Goal: Communication & Community: Answer question/provide support

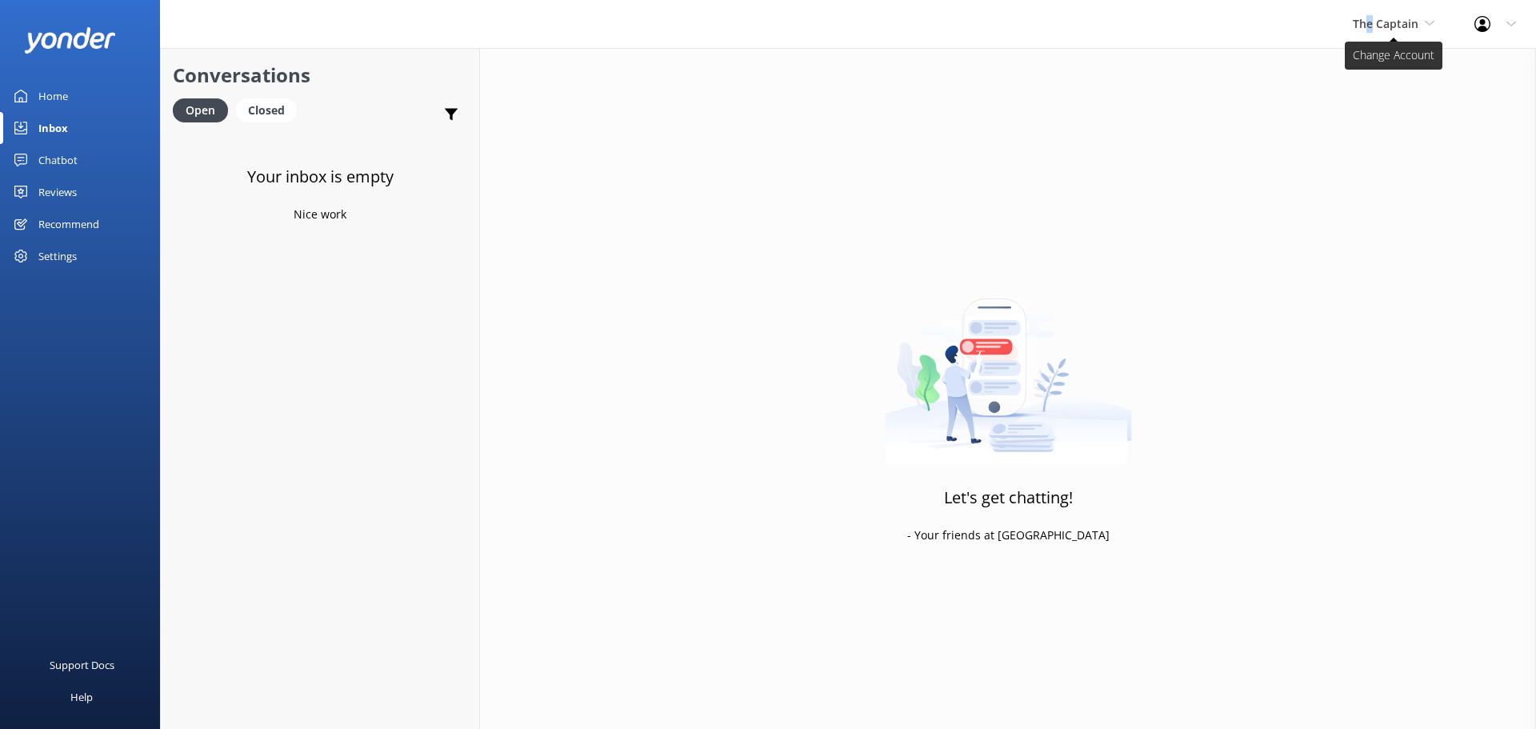
drag, startPoint x: 1371, startPoint y: 21, endPoint x: 1380, endPoint y: 24, distance: 9.4
click at [1369, 21] on span "The Captain" at bounding box center [1385, 23] width 66 height 15
click at [1396, 20] on span "The Captain" at bounding box center [1385, 23] width 66 height 15
click at [1396, 94] on link "Aruba's Activities Expert" at bounding box center [1412, 105] width 160 height 38
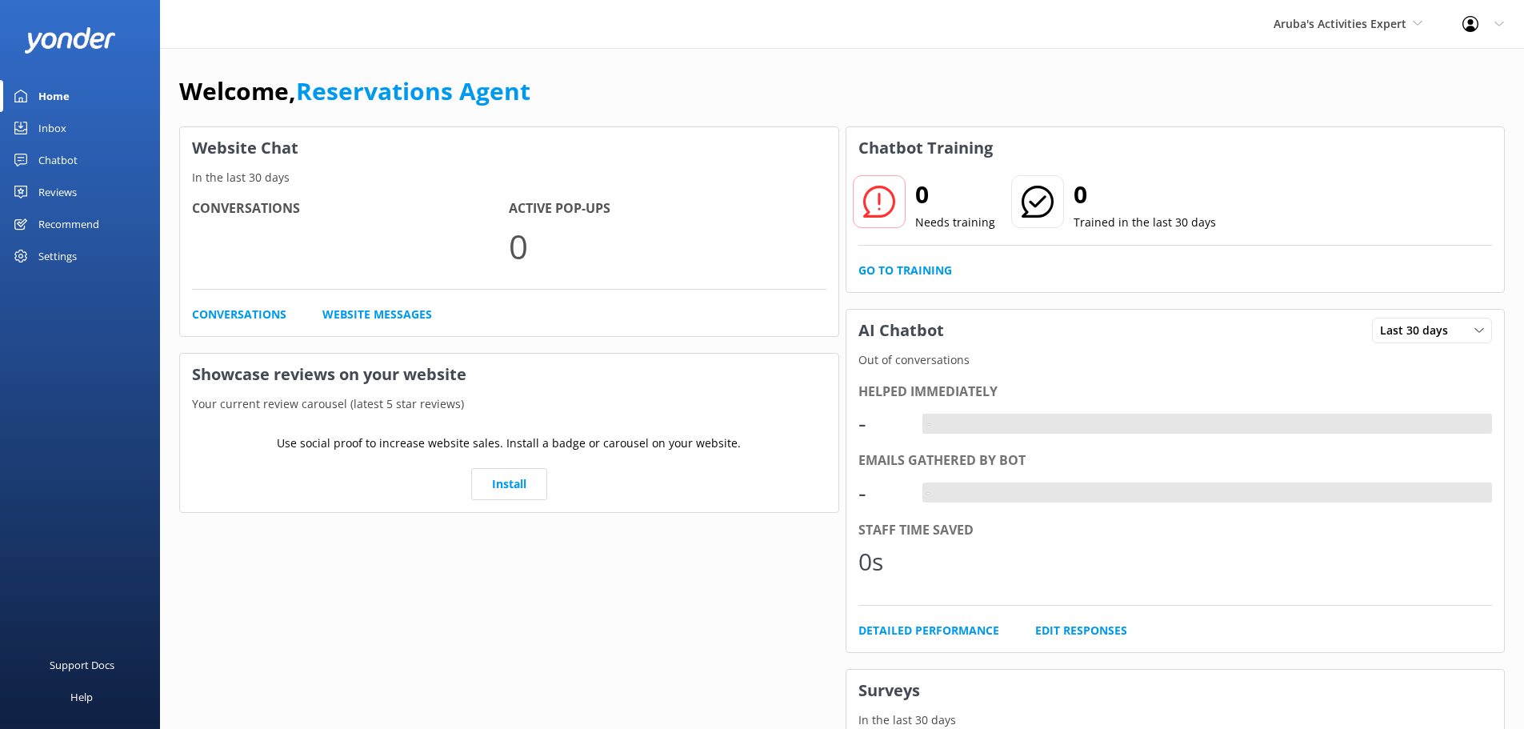
click at [62, 130] on div "Inbox" at bounding box center [52, 128] width 28 height 32
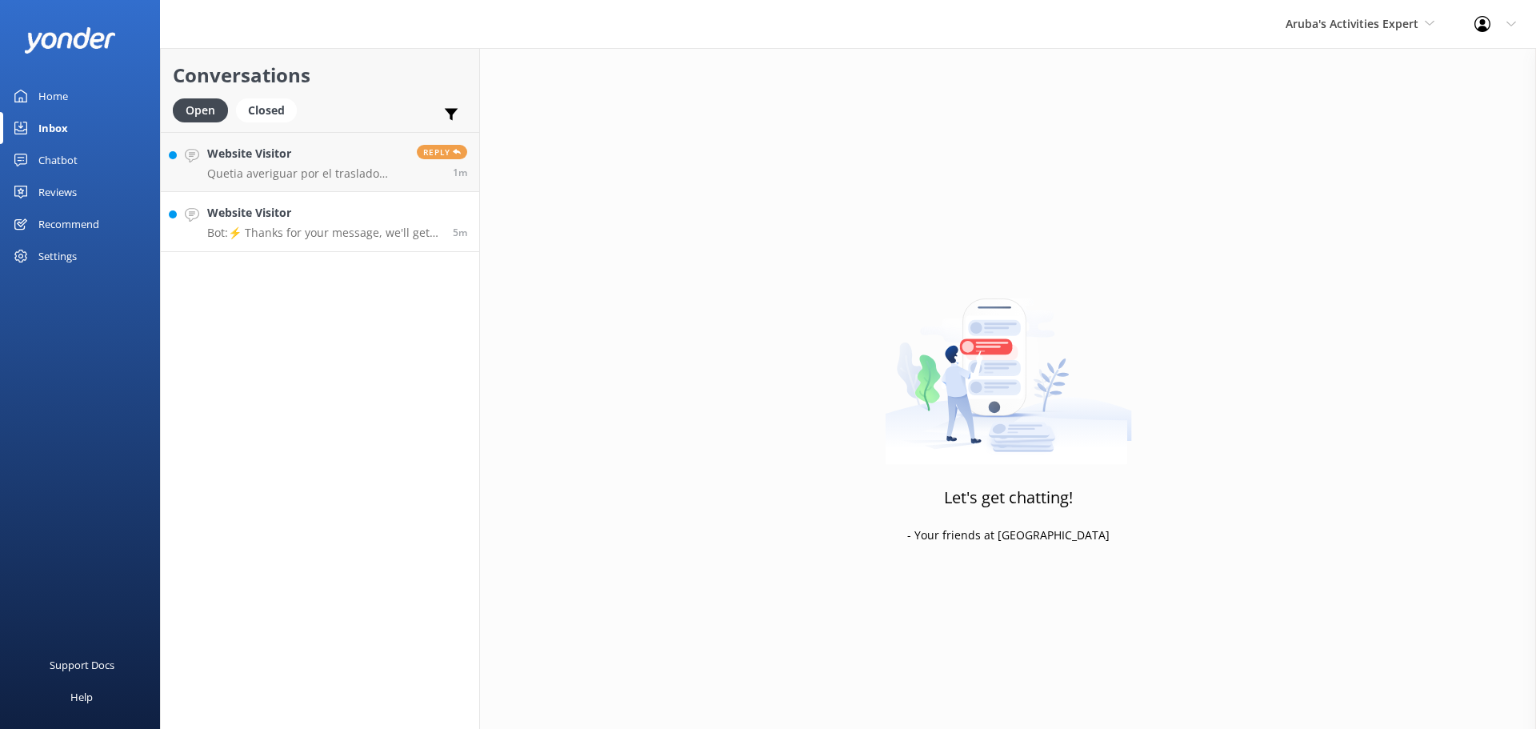
click at [308, 231] on p "Bot: ⚡ Thanks for your message, we'll get back to you as soon as we can." at bounding box center [324, 233] width 234 height 14
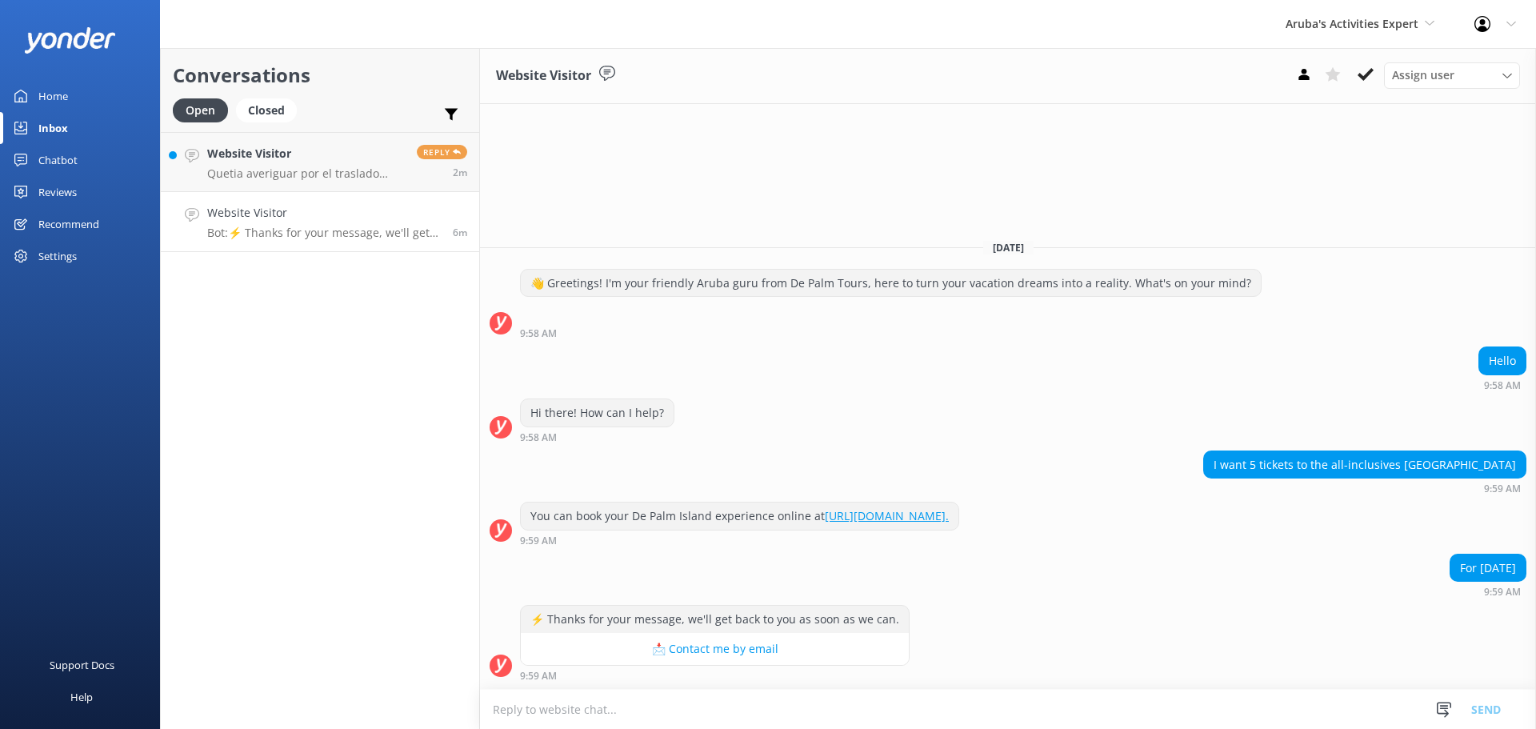
click at [707, 717] on textarea at bounding box center [1008, 708] width 1056 height 39
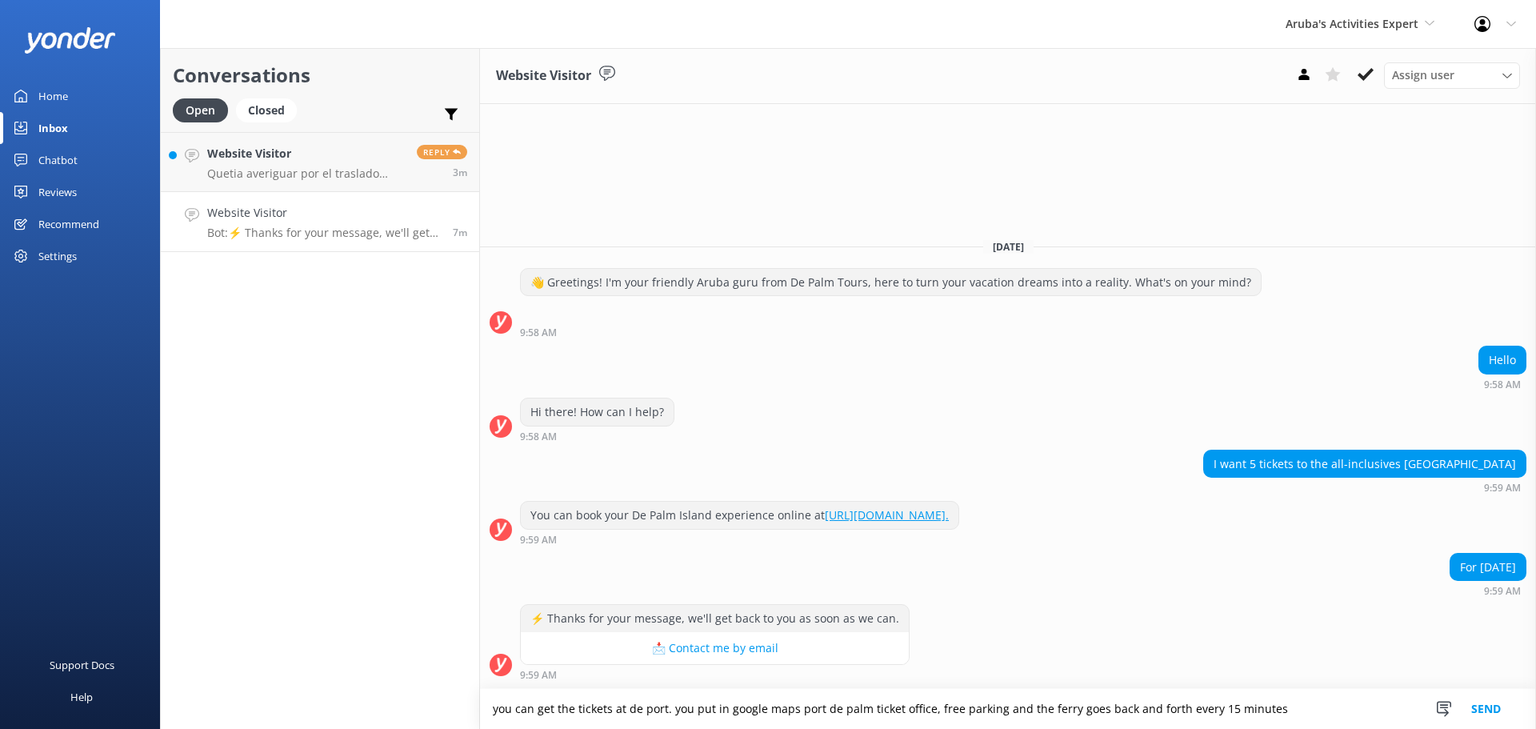
type textarea "you can get the tickets at de port. you put in google maps port de palm ticket …"
click at [1490, 707] on button "Send" at bounding box center [1486, 709] width 60 height 40
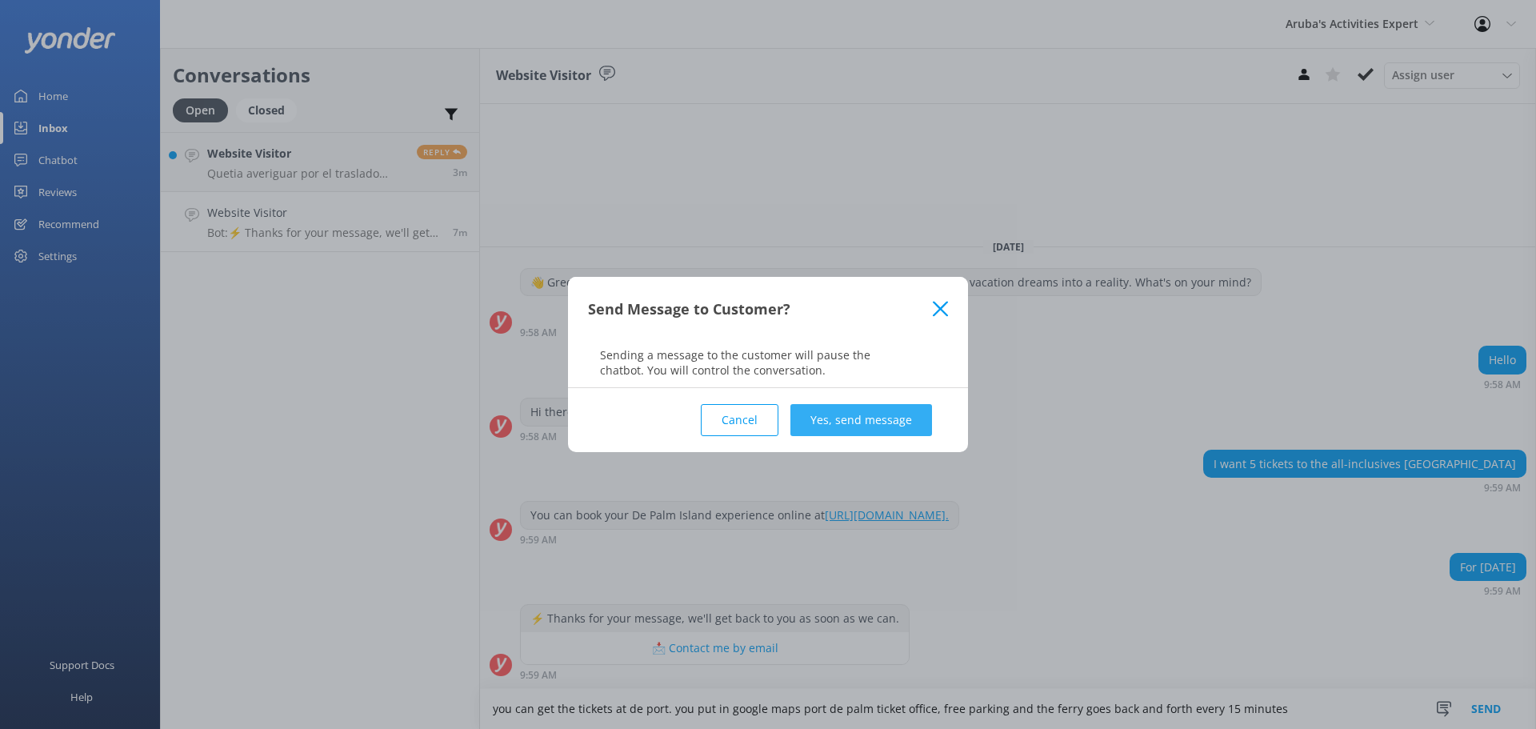
click at [893, 421] on button "Yes, send message" at bounding box center [861, 420] width 142 height 32
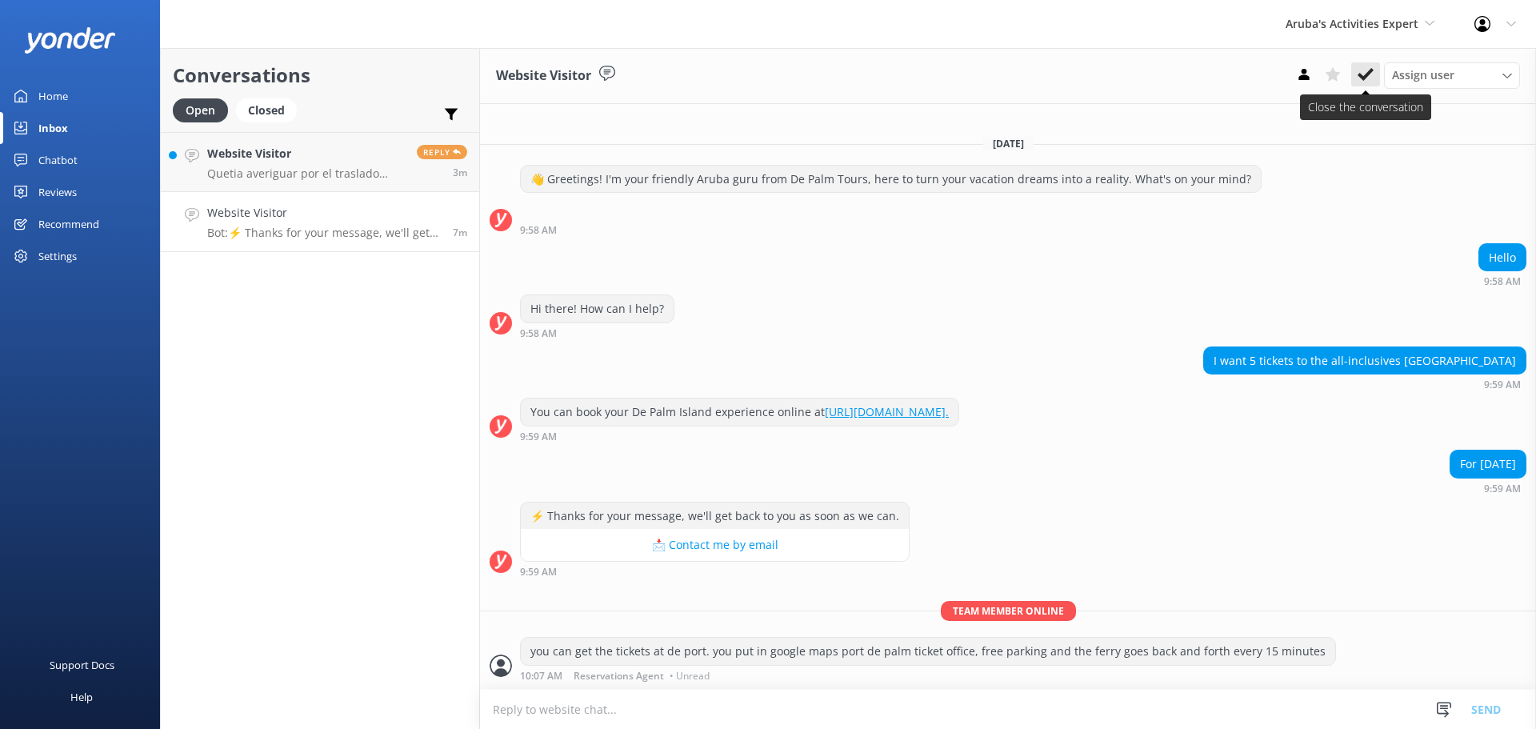
click at [1352, 70] on button at bounding box center [1365, 74] width 29 height 24
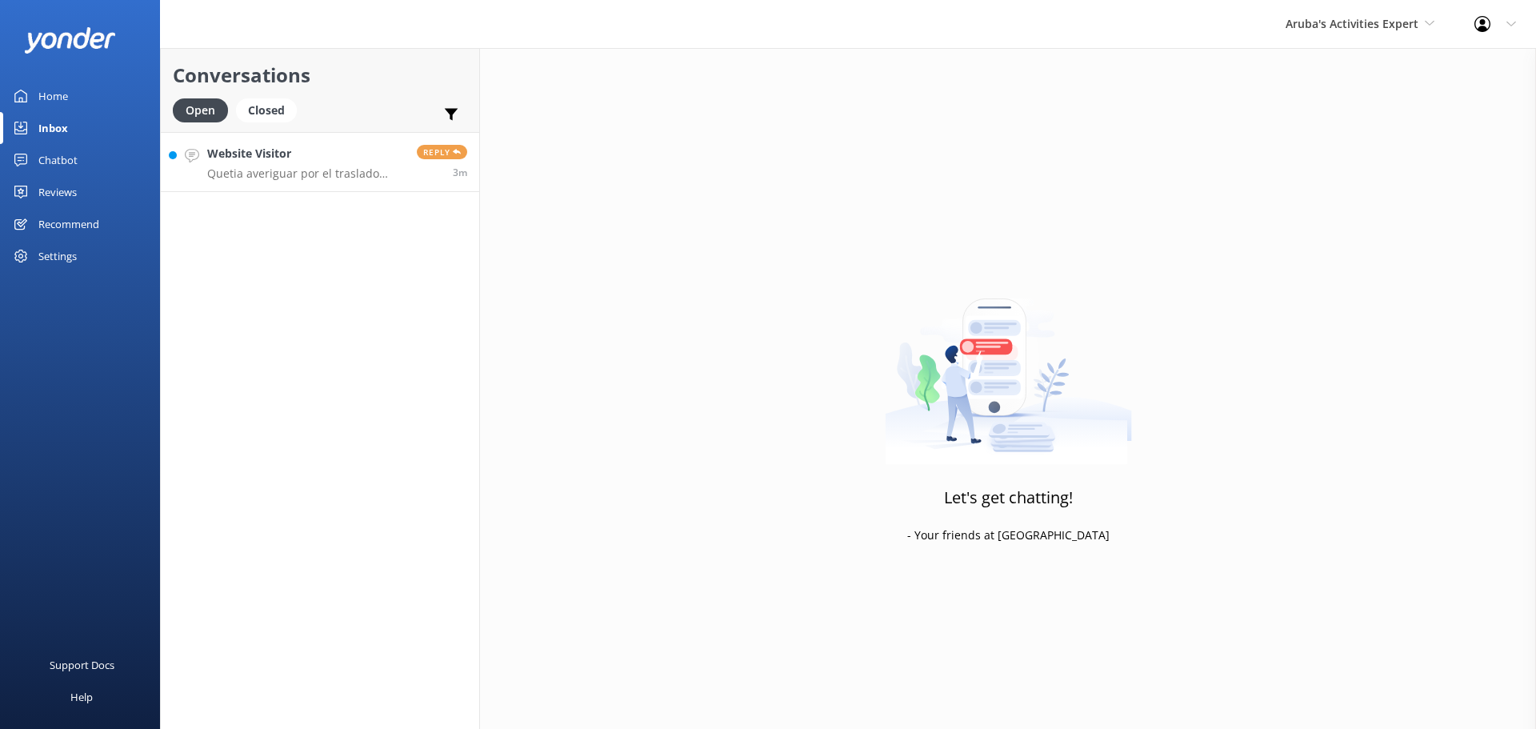
click at [307, 162] on h4 "Website Visitor" at bounding box center [306, 154] width 198 height 18
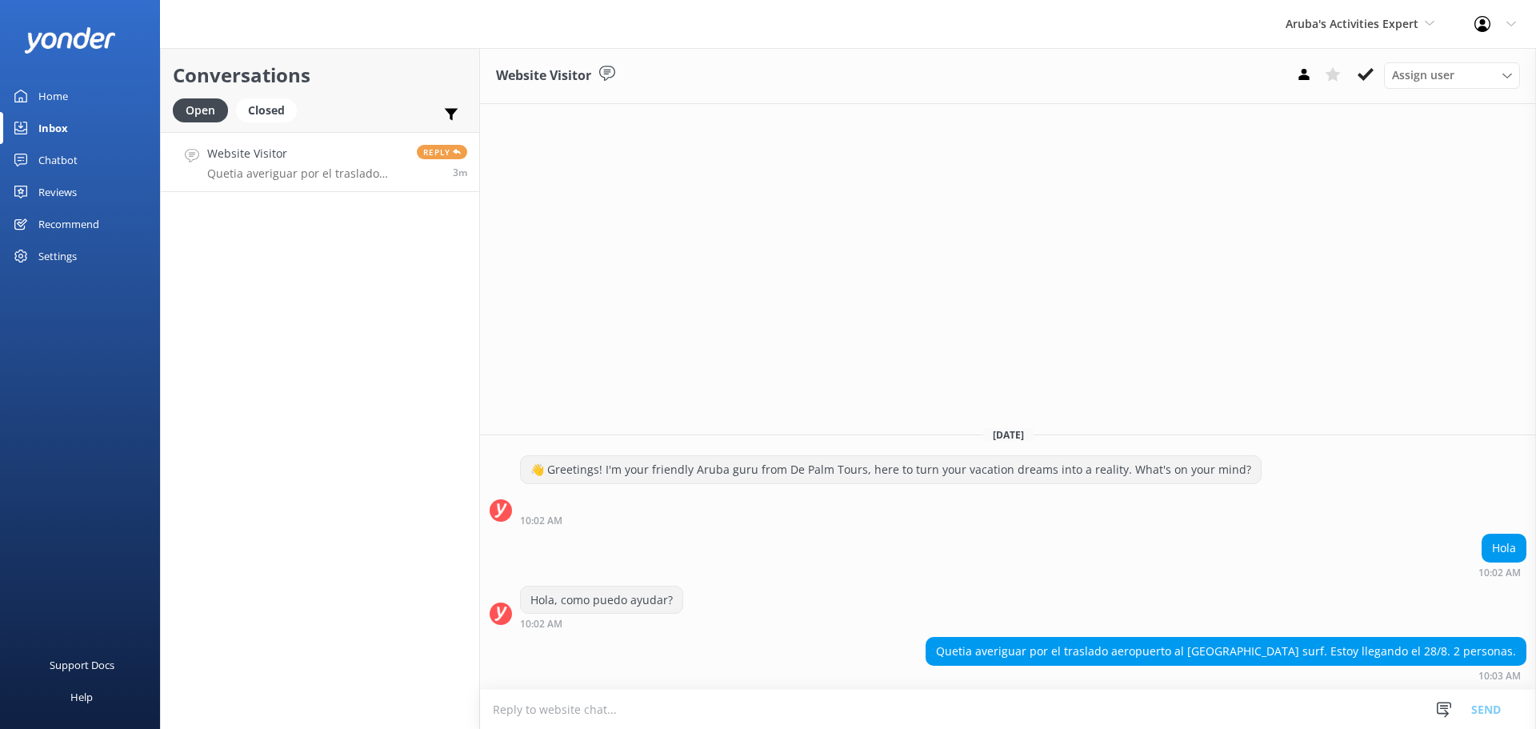
click at [719, 703] on textarea at bounding box center [1008, 708] width 1056 height 39
click at [917, 700] on textarea at bounding box center [1008, 708] width 1056 height 39
type textarea "info@depalmtours.com"
click at [1490, 705] on button "Send" at bounding box center [1486, 709] width 60 height 40
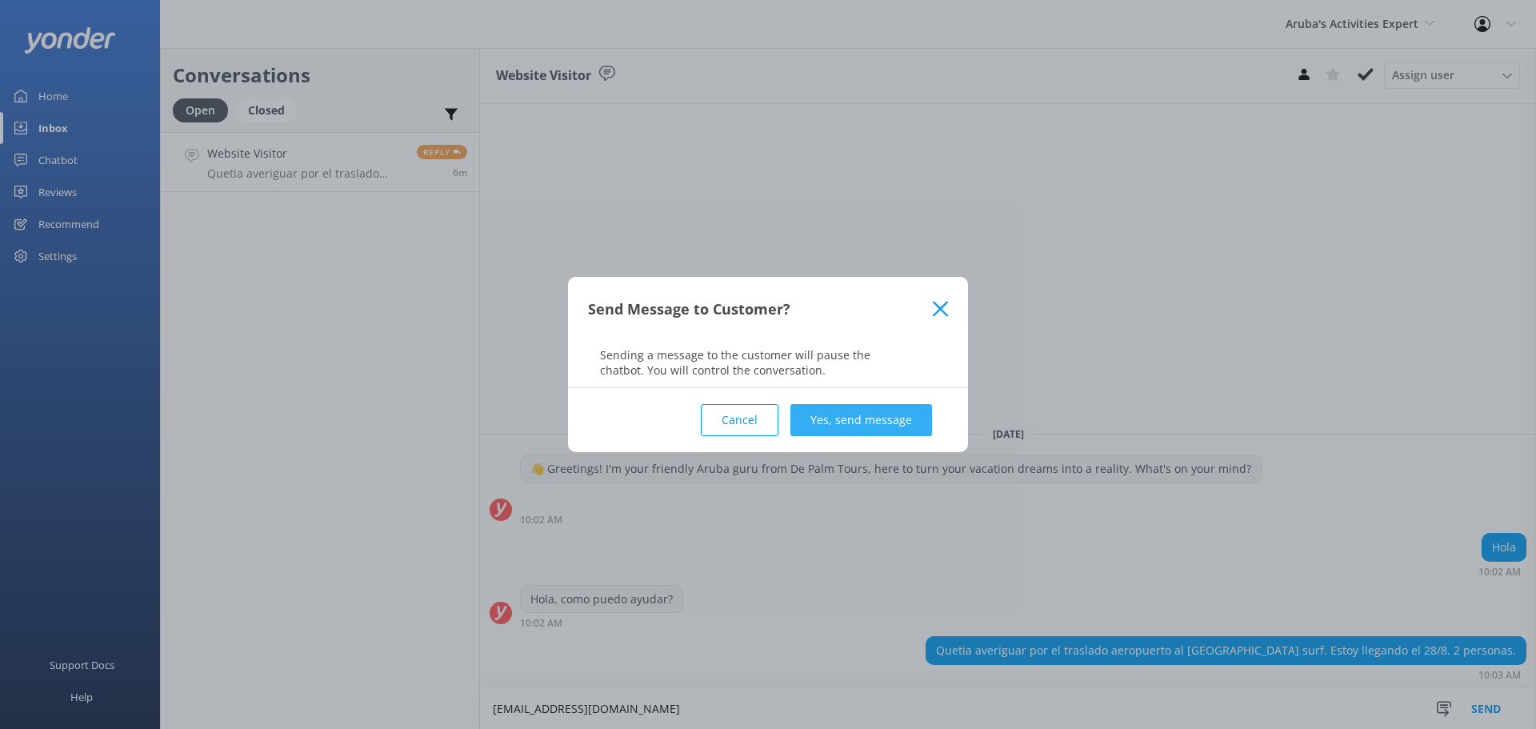
click at [856, 419] on button "Yes, send message" at bounding box center [861, 420] width 142 height 32
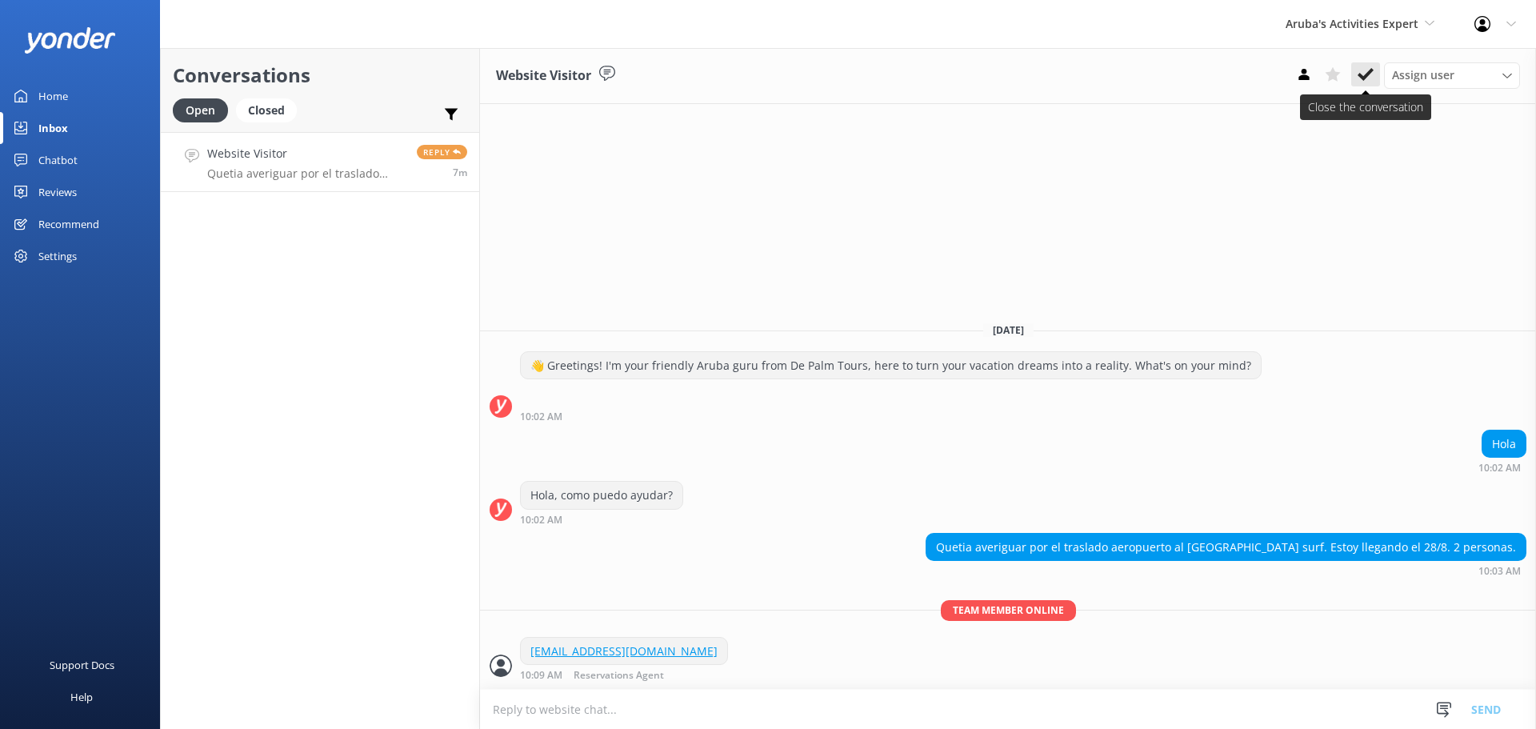
click at [1363, 77] on use at bounding box center [1365, 74] width 16 height 13
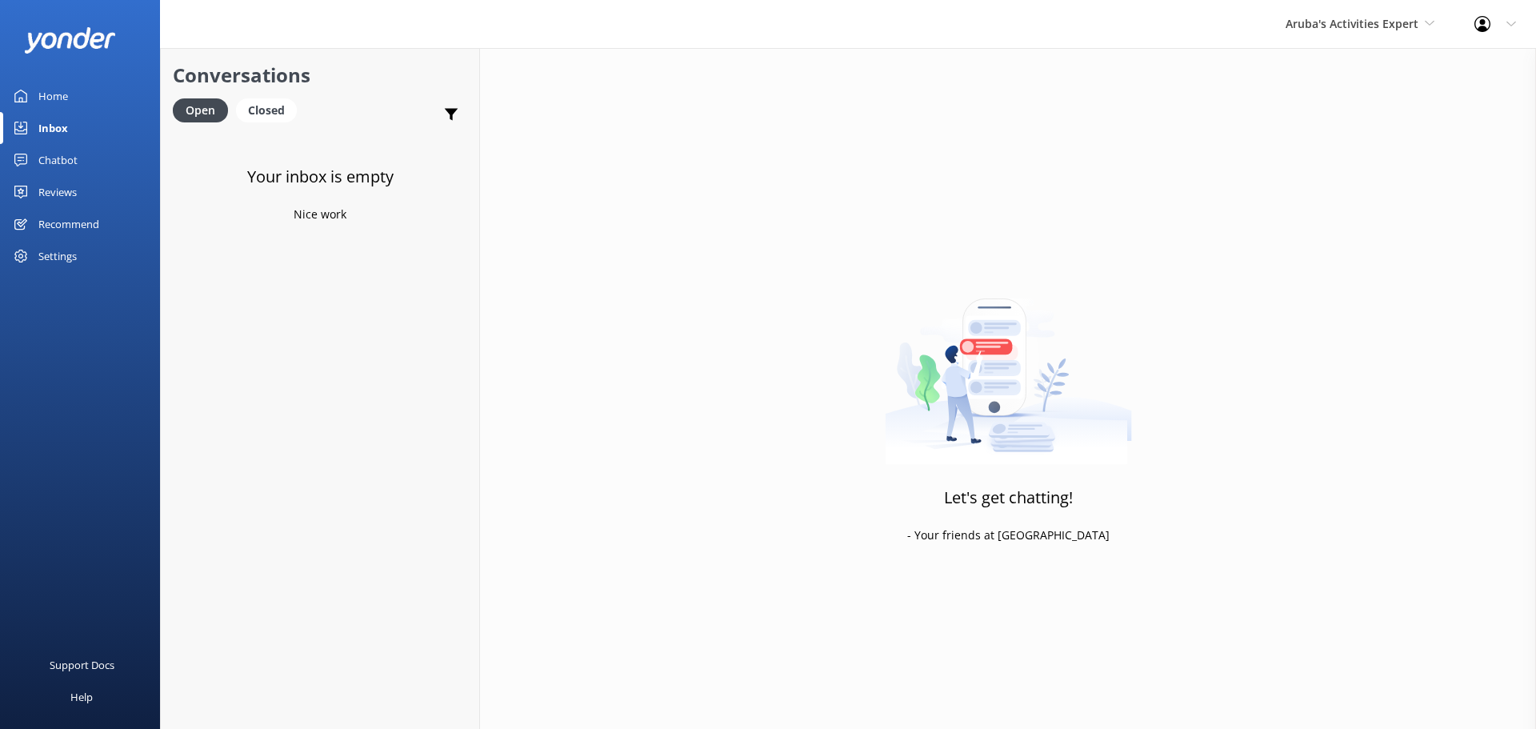
click at [321, 166] on h3 "Your inbox is empty" at bounding box center [320, 177] width 146 height 26
click at [1319, 22] on span "Aruba's Activities Expert" at bounding box center [1351, 23] width 133 height 15
click at [1305, 152] on link "The Captain" at bounding box center [1345, 144] width 160 height 38
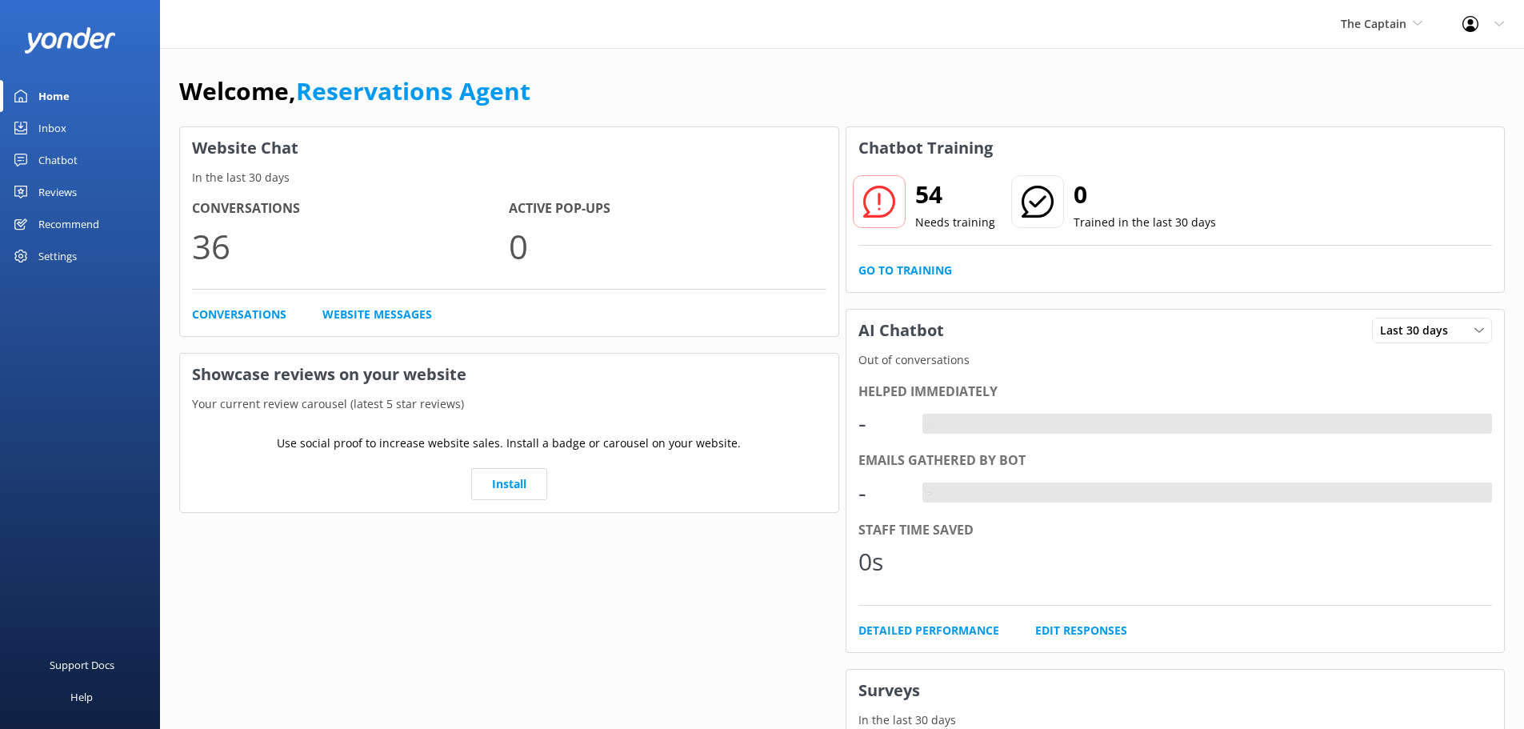
click at [60, 121] on div "Inbox" at bounding box center [52, 128] width 28 height 32
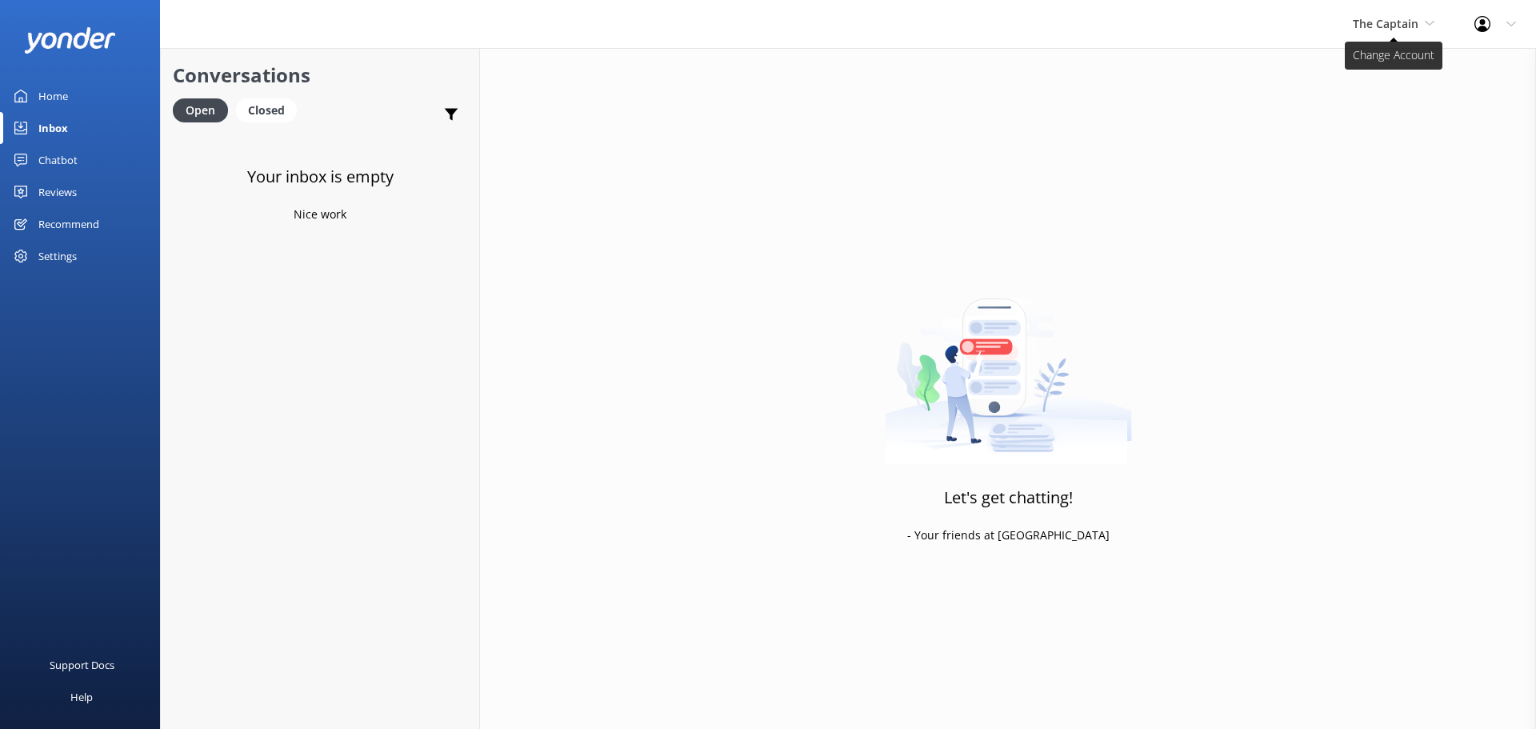
click at [1374, 19] on span "The Captain" at bounding box center [1385, 23] width 66 height 15
click at [1369, 53] on link "De [GEOGRAPHIC_DATA]" at bounding box center [1412, 67] width 160 height 38
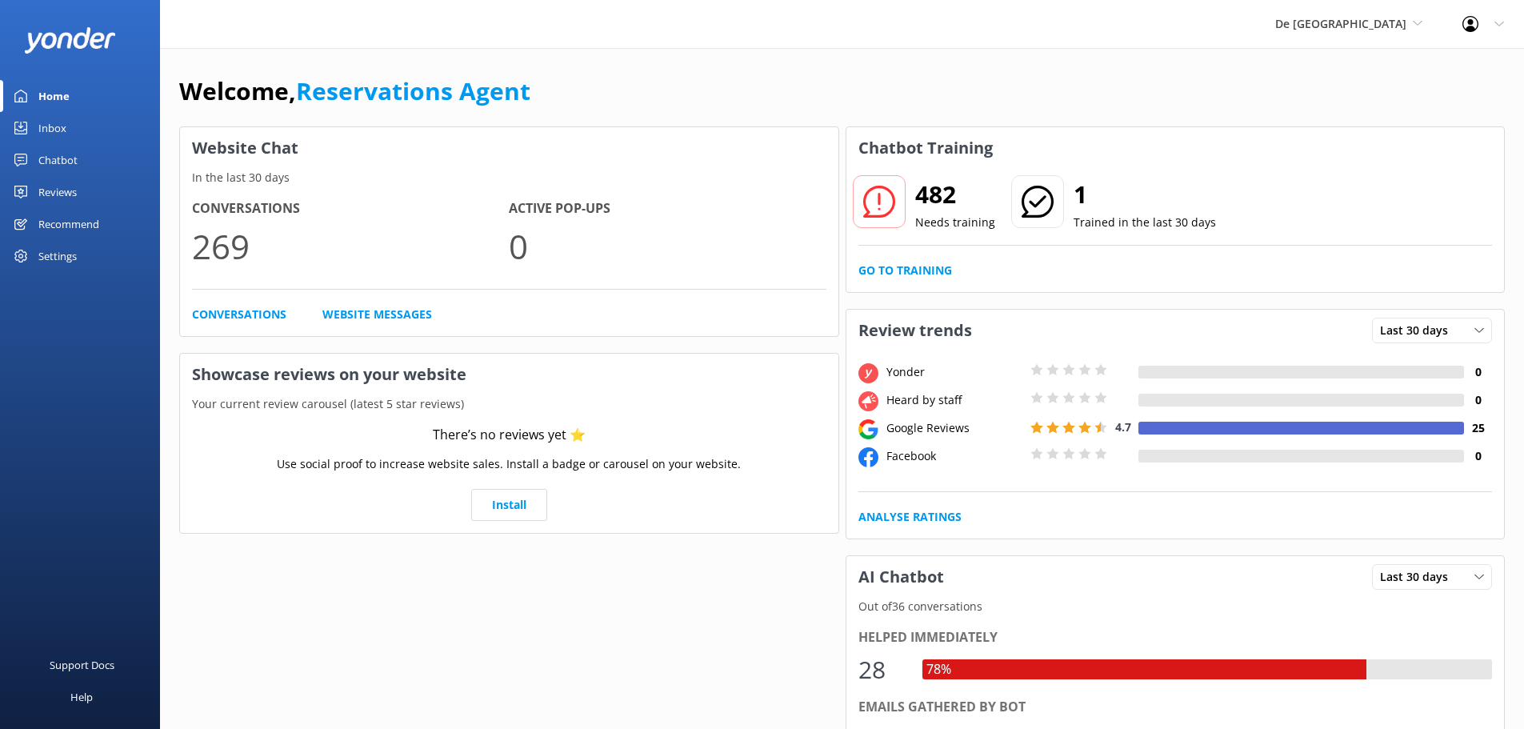
click at [48, 130] on div "Inbox" at bounding box center [52, 128] width 28 height 32
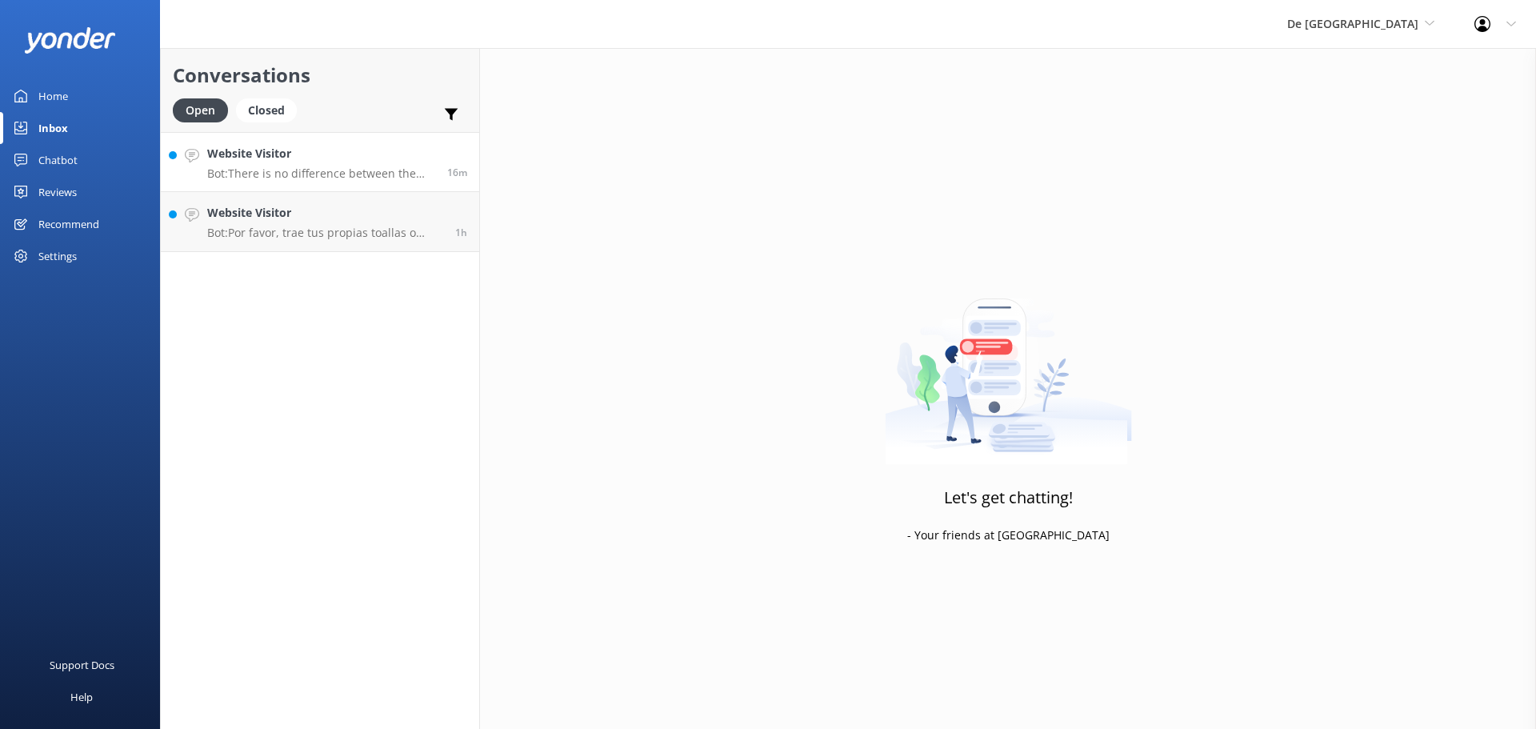
click at [339, 162] on h4 "Website Visitor" at bounding box center [321, 154] width 228 height 18
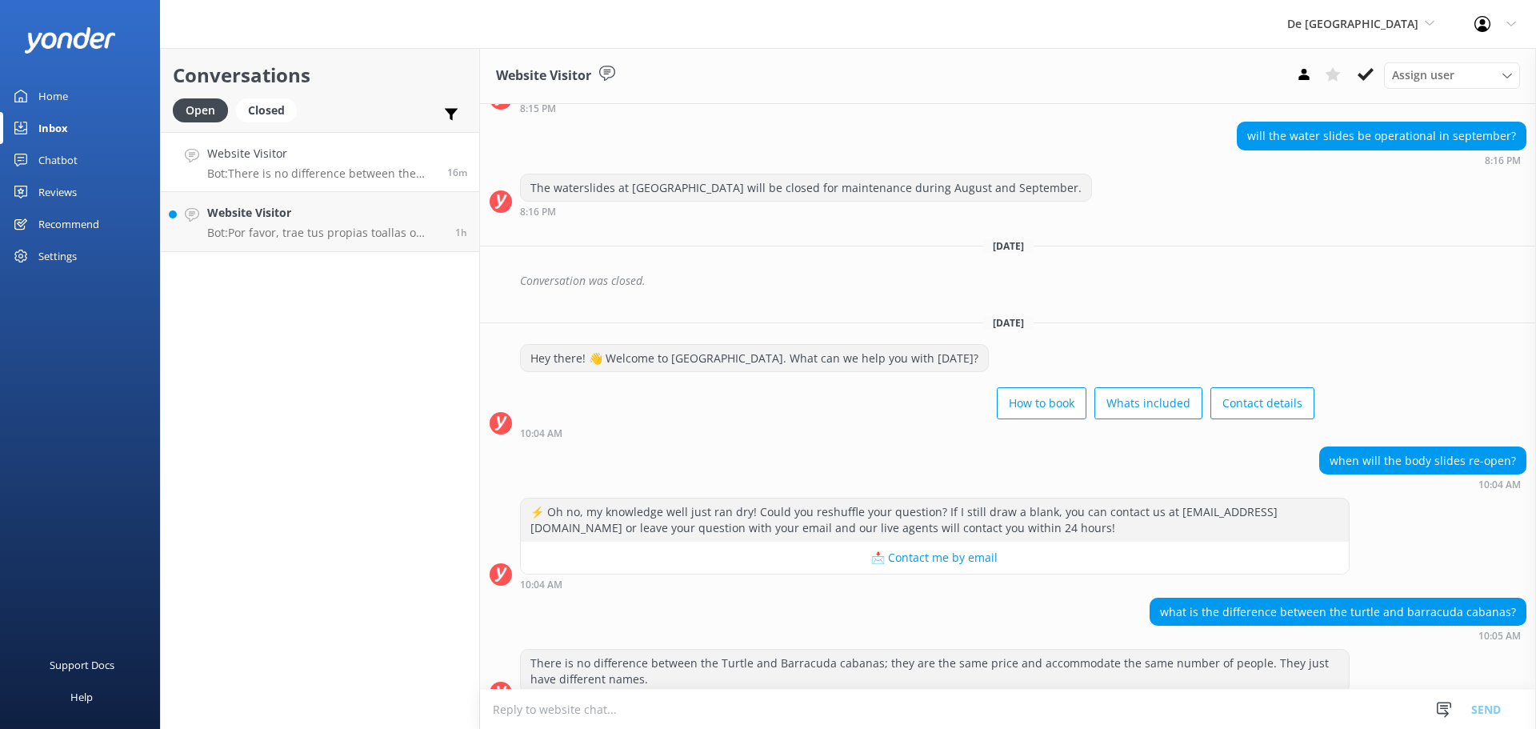
scroll to position [1232, 0]
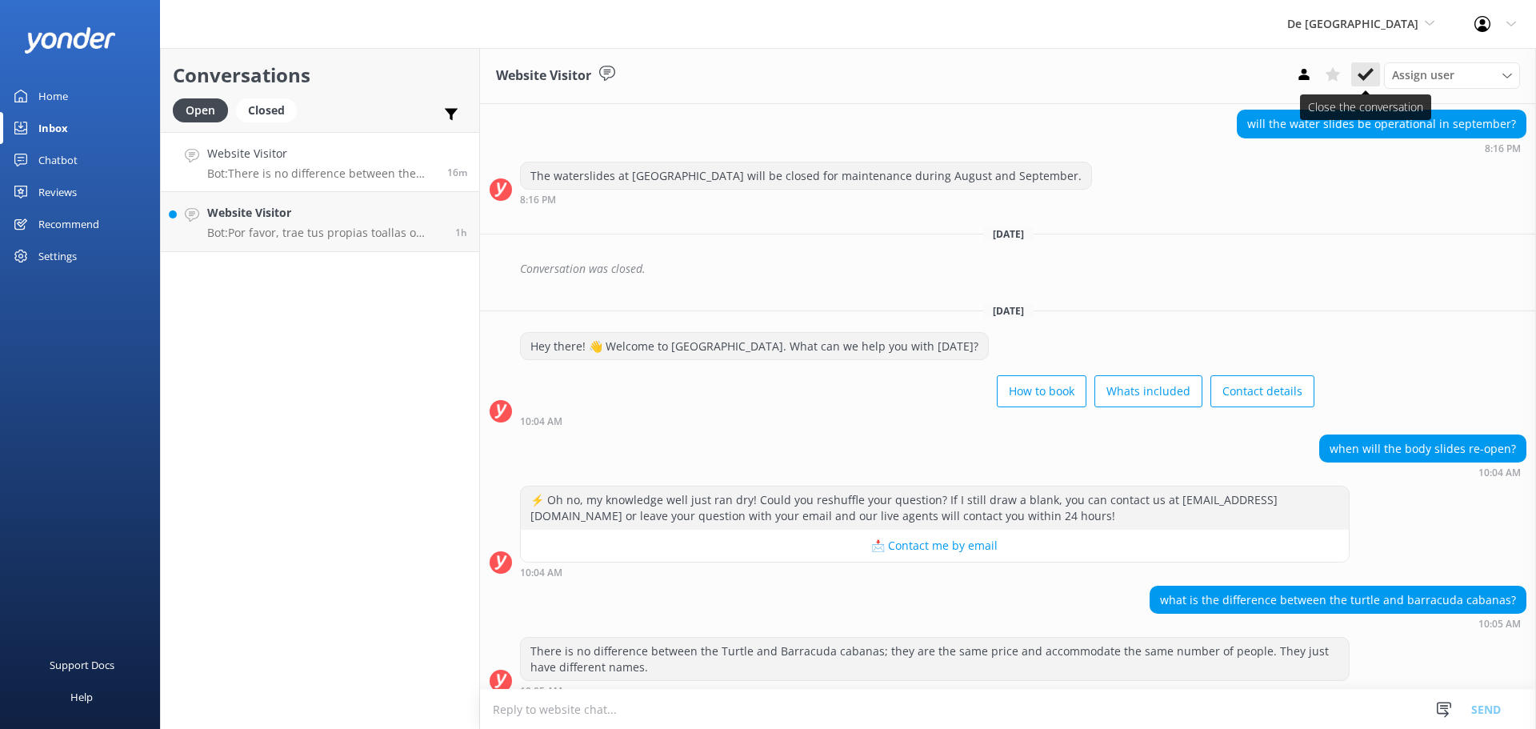
click at [1358, 82] on icon at bounding box center [1365, 74] width 16 height 16
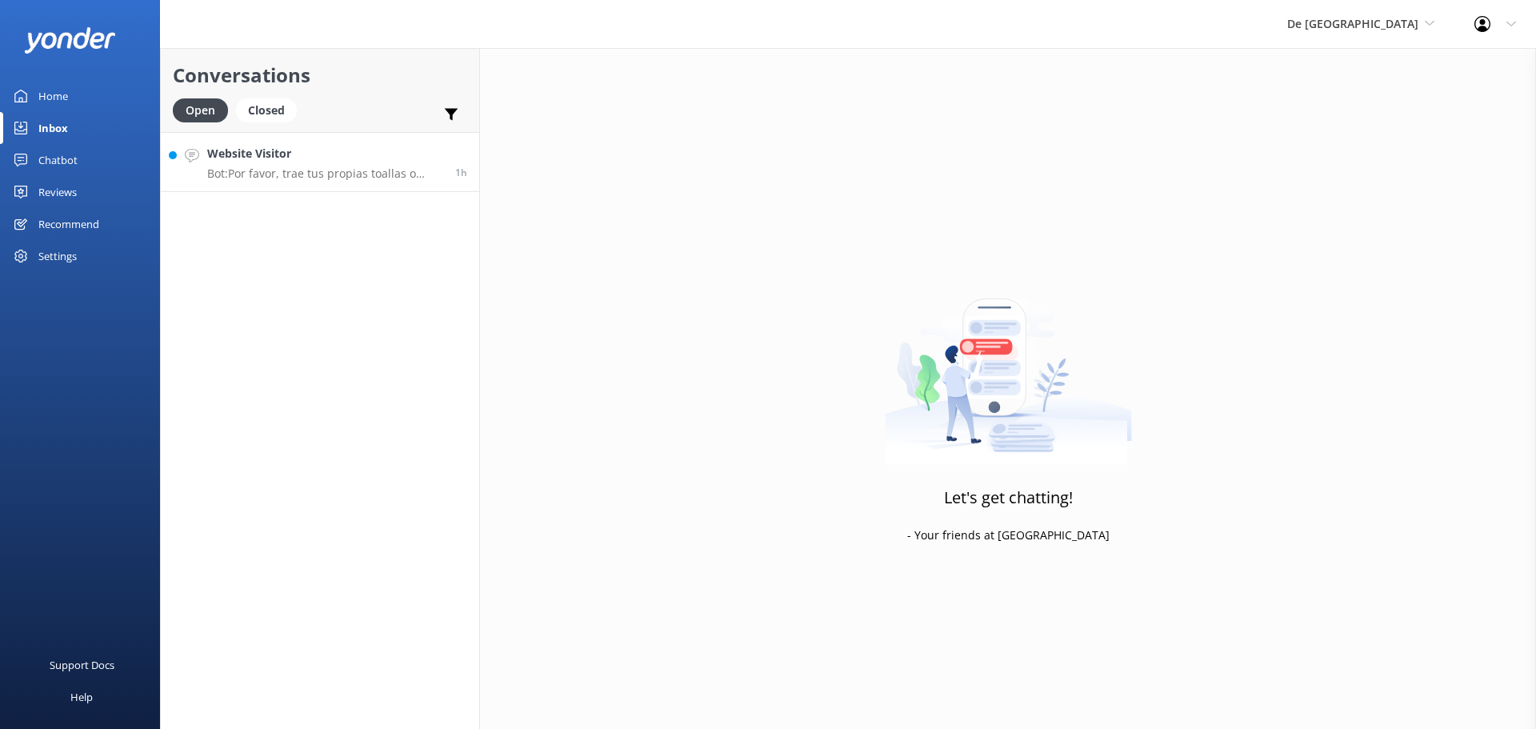
click at [311, 157] on h4 "Website Visitor" at bounding box center [325, 154] width 236 height 18
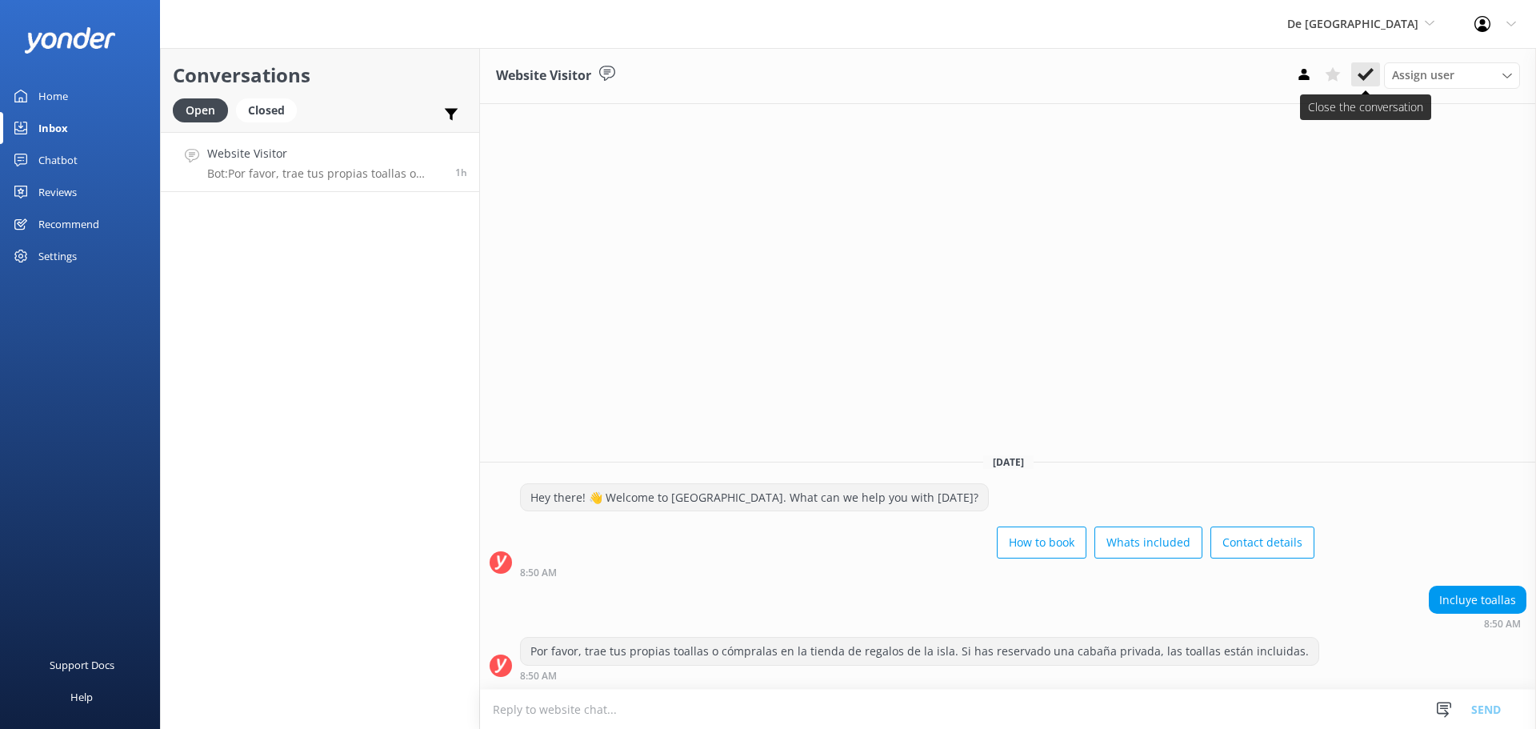
click at [1352, 74] on button at bounding box center [1365, 74] width 29 height 24
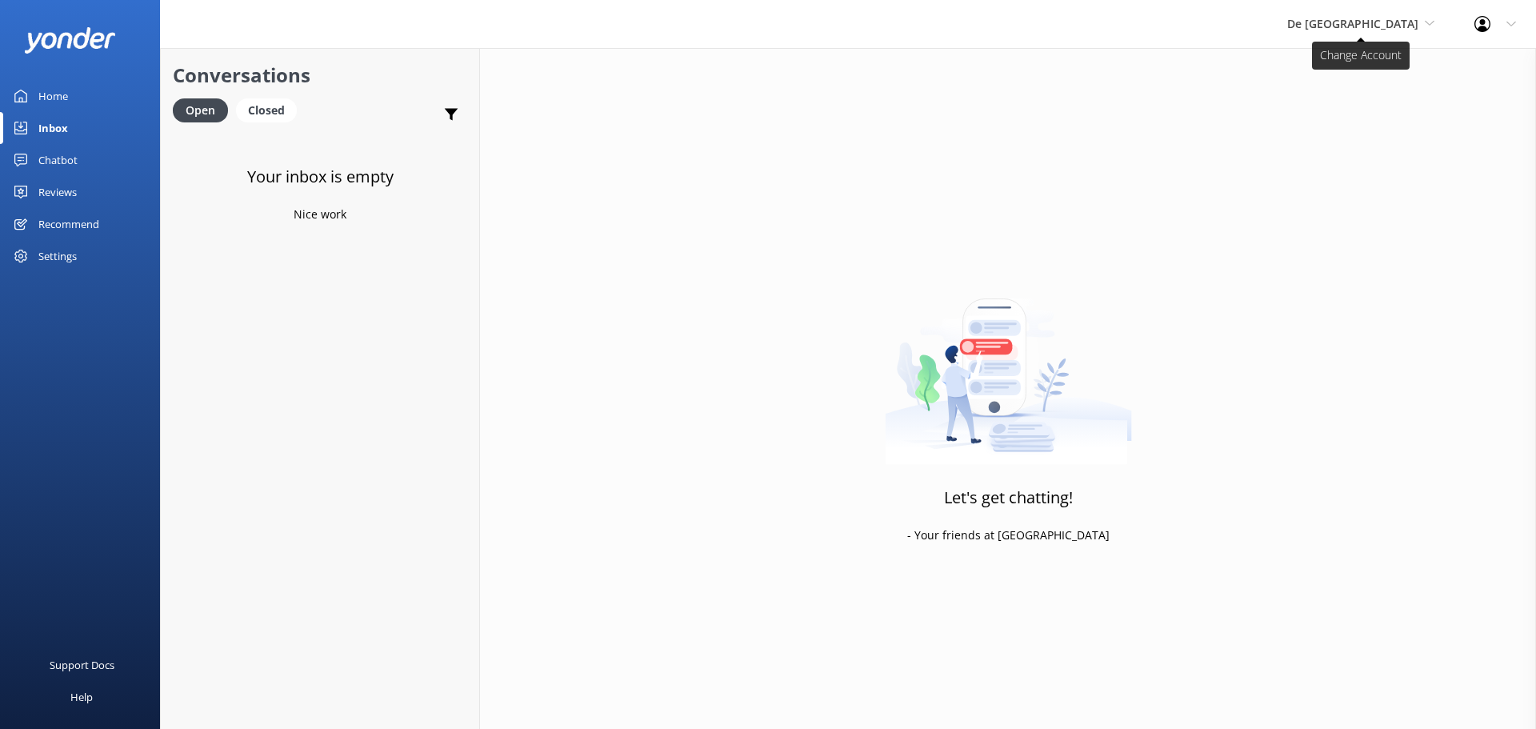
click at [1366, 22] on span "De [GEOGRAPHIC_DATA]" at bounding box center [1352, 23] width 131 height 15
click at [1378, 102] on link "Aruba's Activities Expert" at bounding box center [1347, 105] width 160 height 38
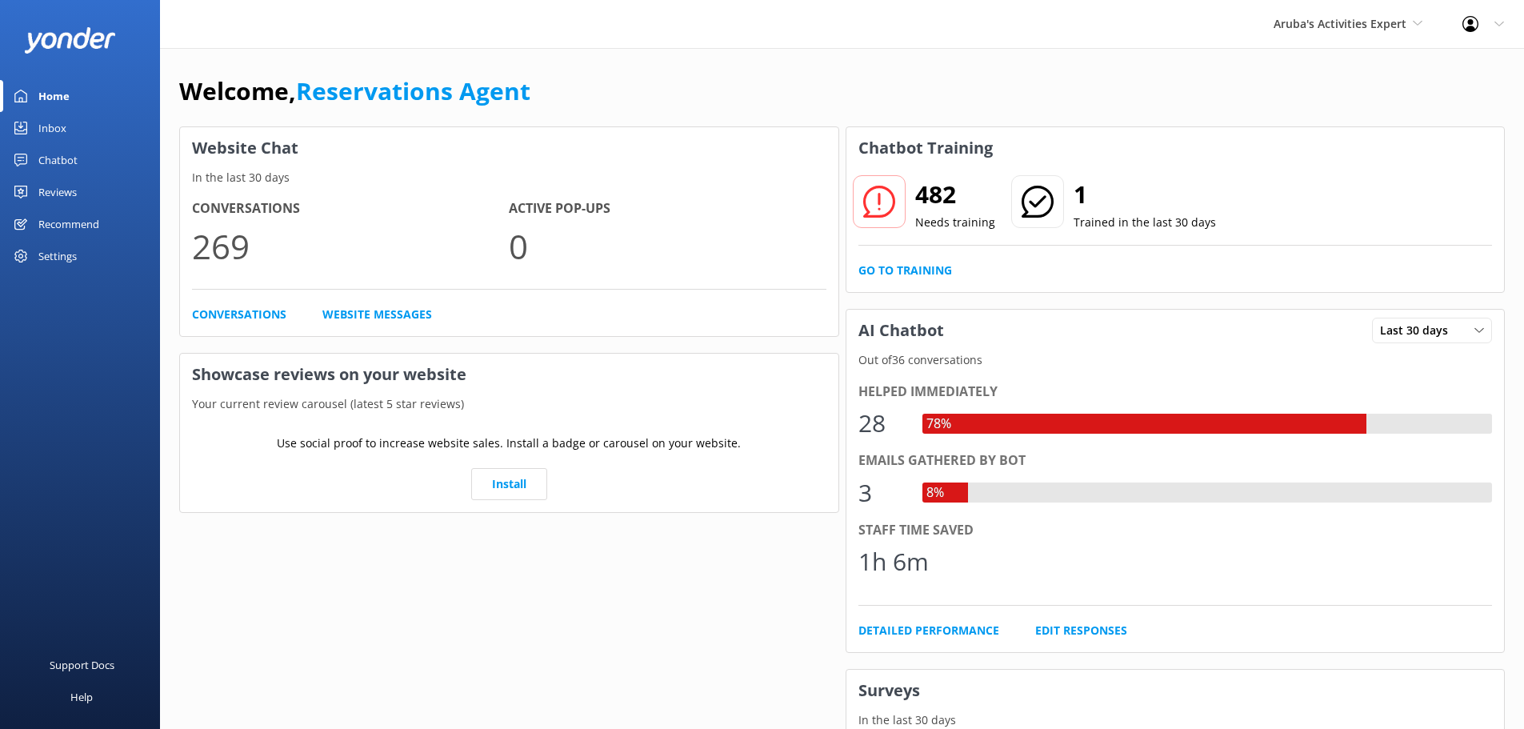
click at [68, 127] on link "Inbox" at bounding box center [80, 128] width 160 height 32
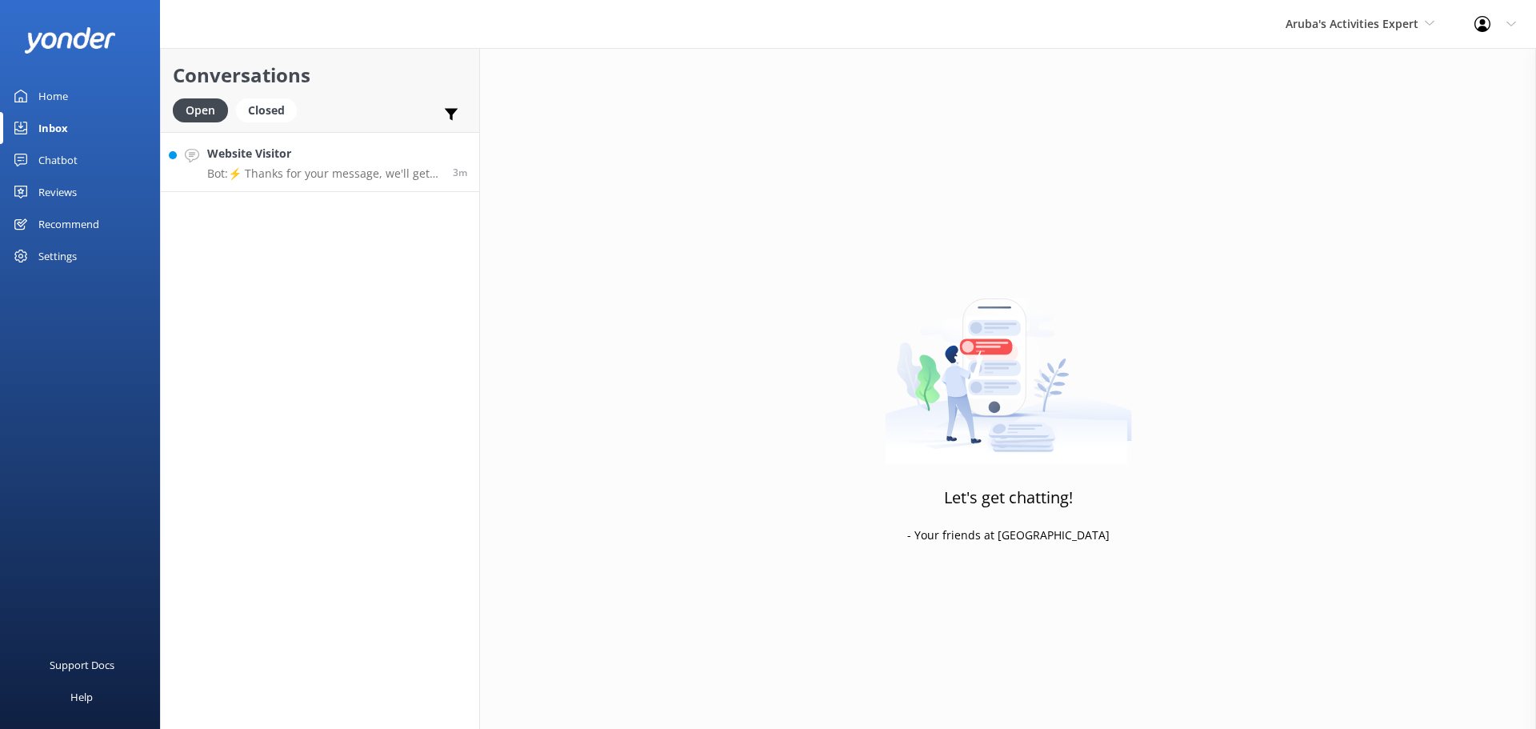
click at [393, 162] on h4 "Website Visitor" at bounding box center [324, 154] width 234 height 18
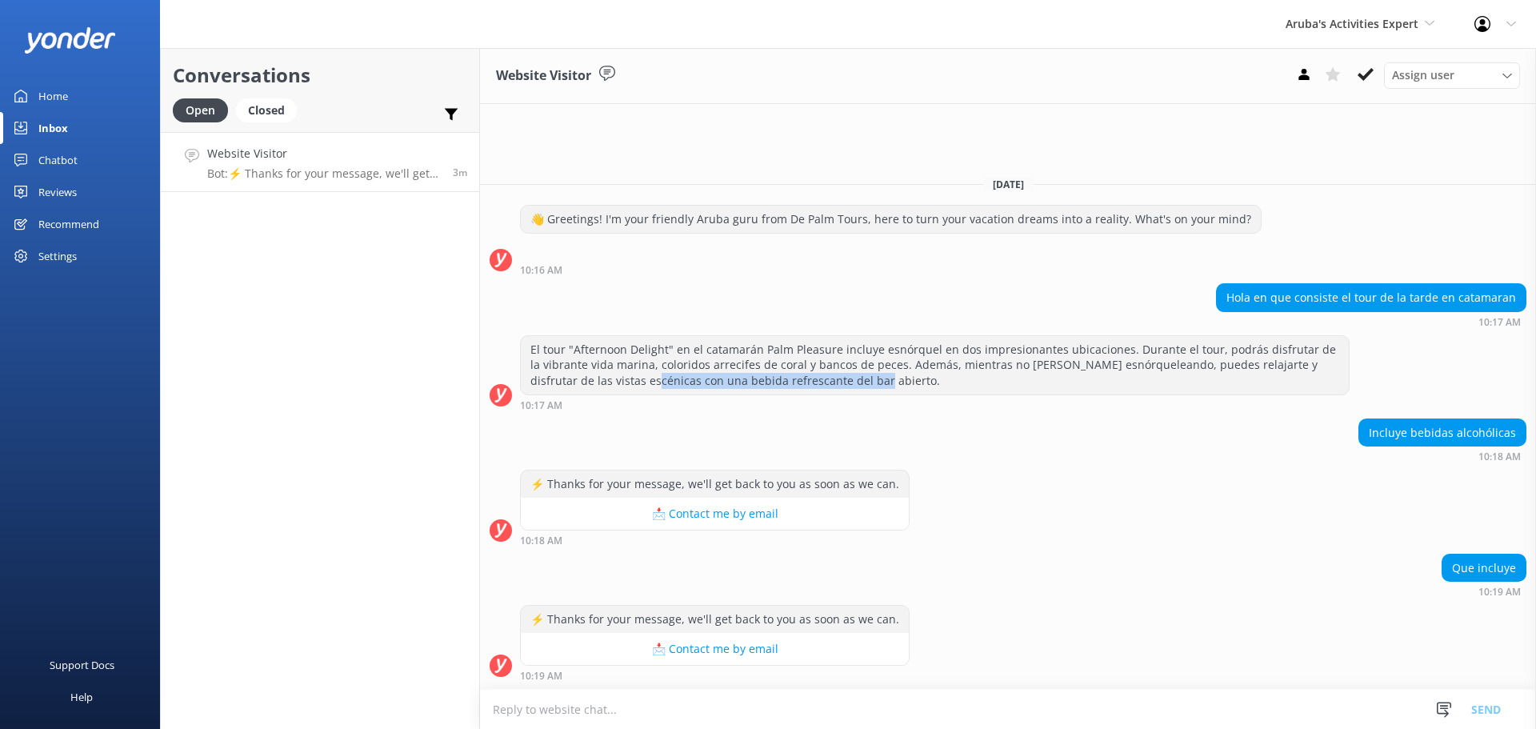
drag, startPoint x: 805, startPoint y: 378, endPoint x: 585, endPoint y: 384, distance: 220.0
click at [585, 384] on div "El tour "Afternoon Delight" en el catamarán Palm Pleasure incluye esnórquel en …" at bounding box center [935, 365] width 828 height 58
copy div "con una bebida refrescante del bar abierto"
click at [694, 702] on textarea at bounding box center [1008, 708] width 1056 height 39
paste textarea "con una bebida refrescante del bar abierto"
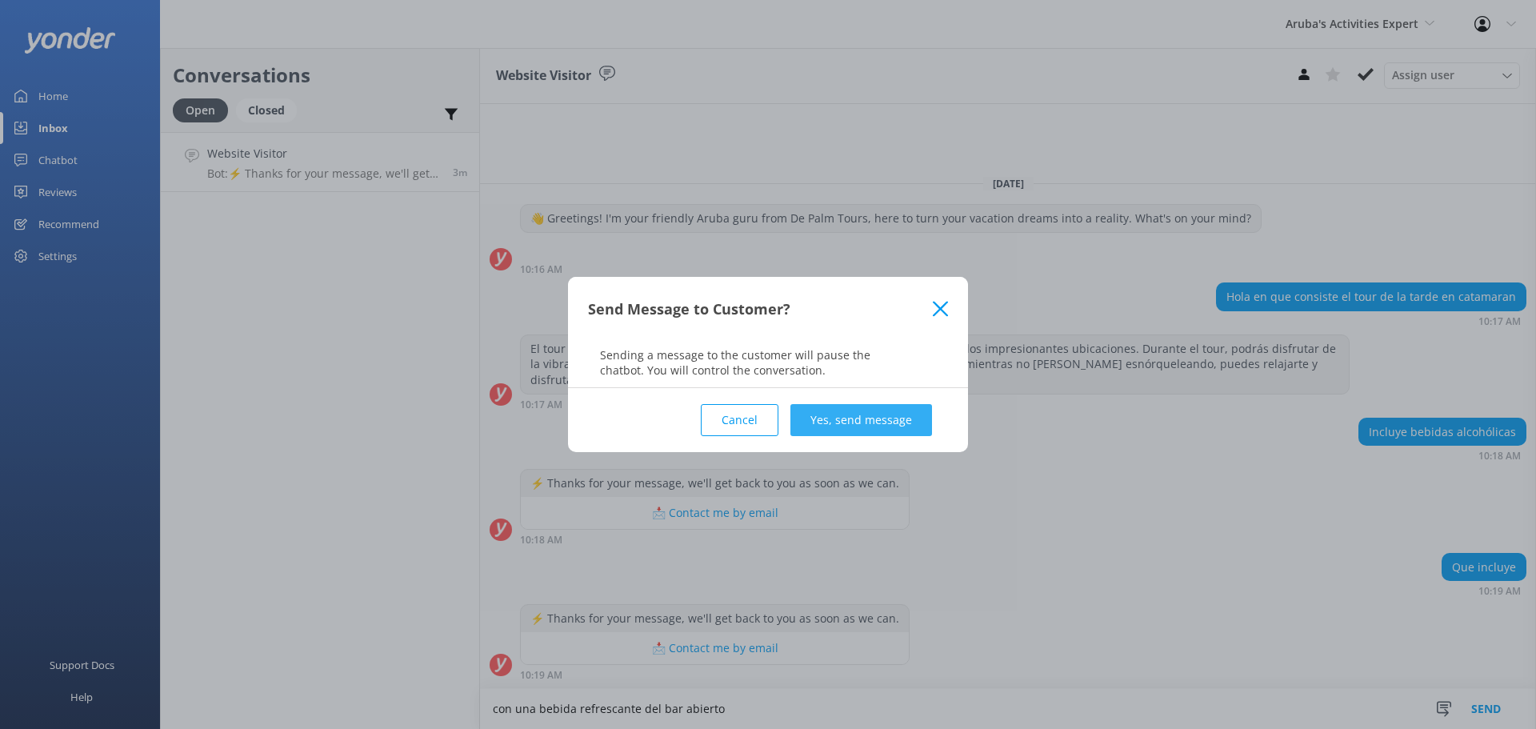
type textarea "con una bebida refrescante del bar abierto"
click at [873, 433] on button "Yes, send message" at bounding box center [861, 420] width 142 height 32
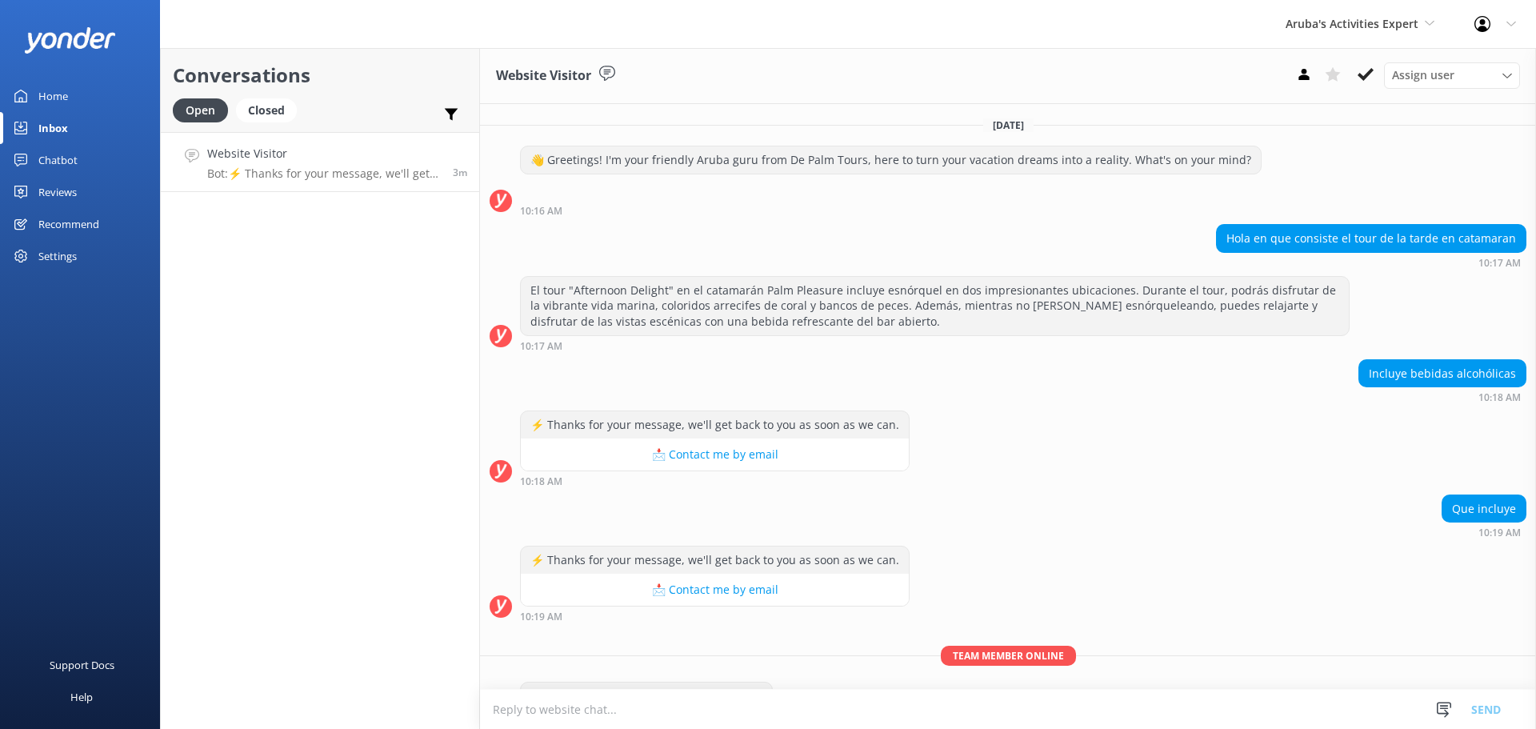
scroll to position [45, 0]
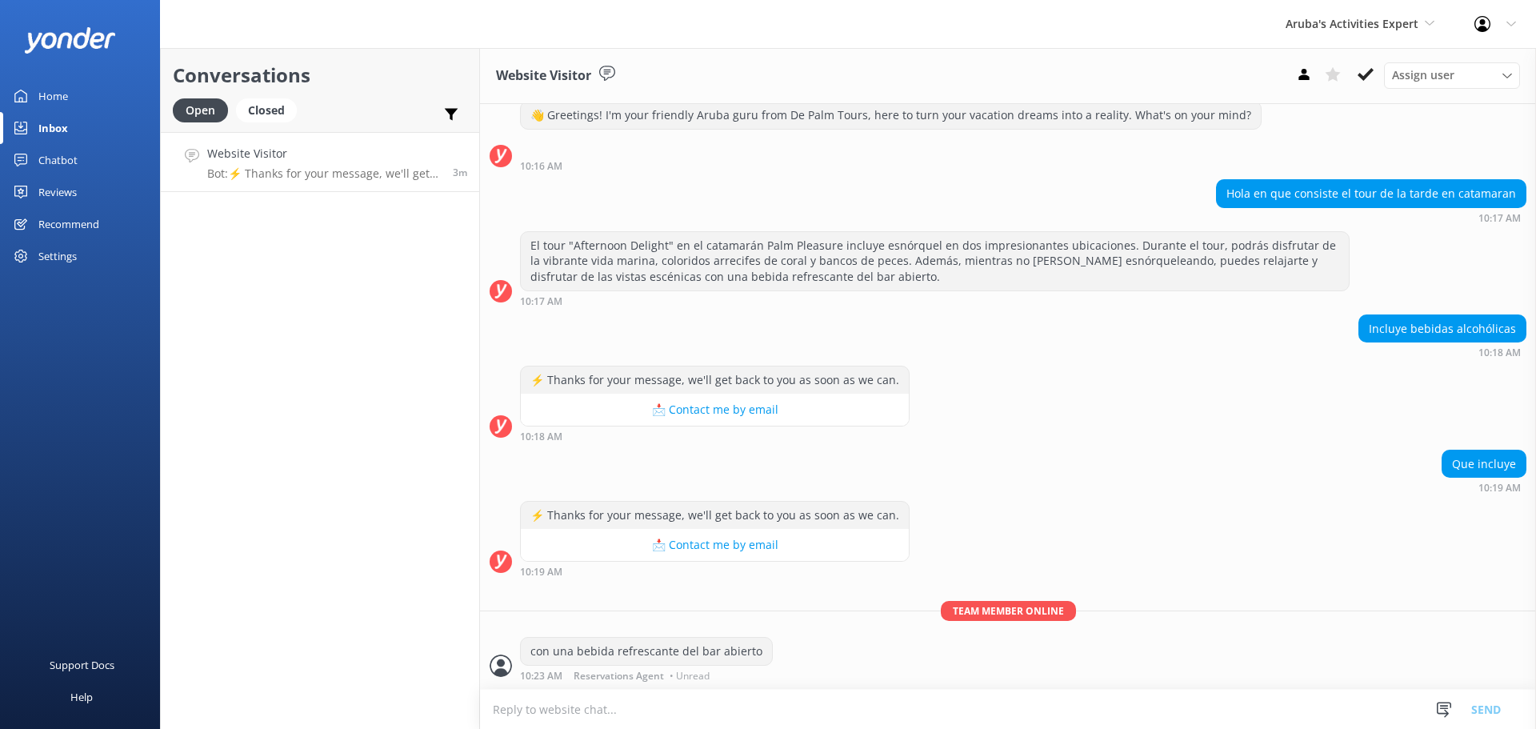
drag, startPoint x: 1369, startPoint y: 71, endPoint x: 1356, endPoint y: 70, distance: 13.7
click at [1369, 71] on use at bounding box center [1365, 74] width 16 height 13
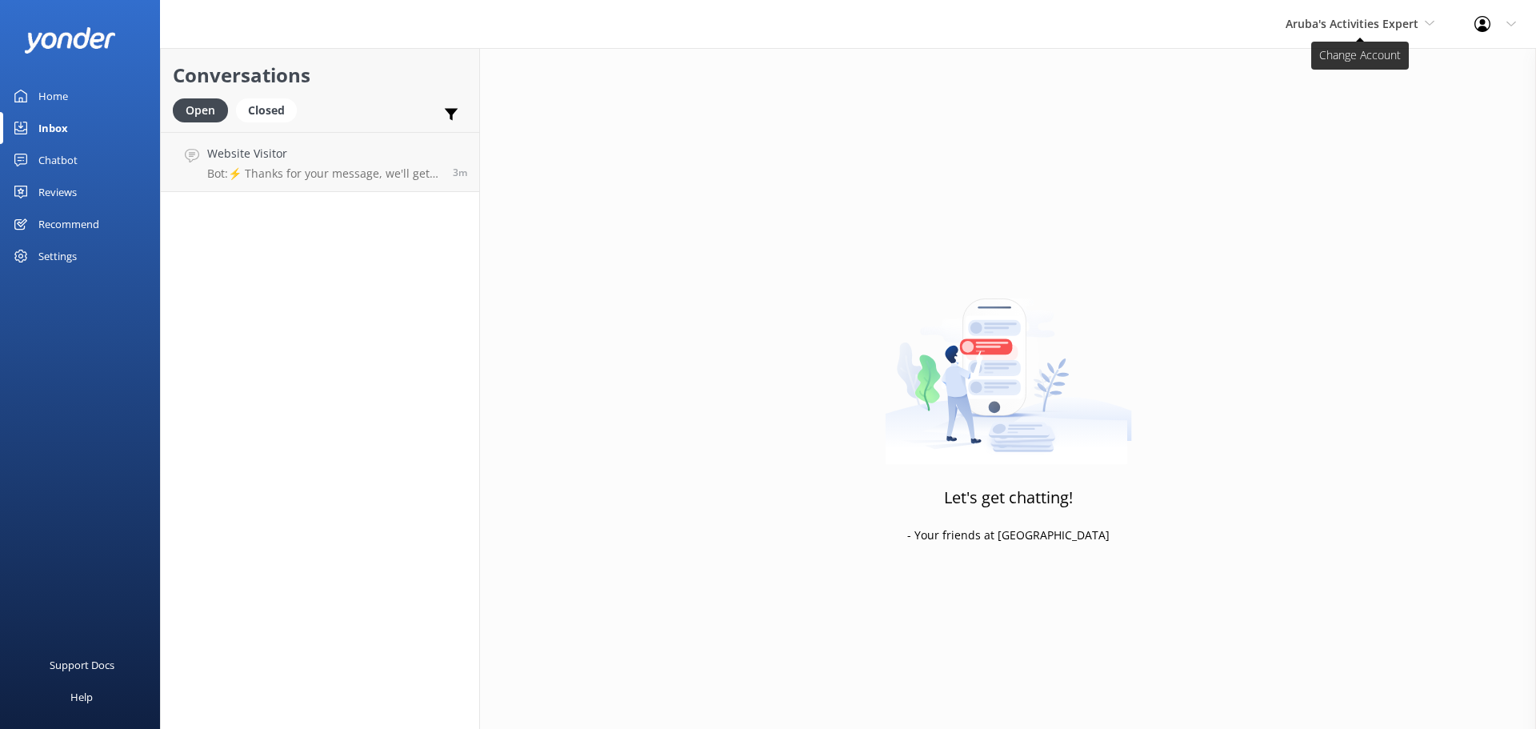
click at [1361, 26] on span "Aruba's Activities Expert" at bounding box center [1351, 23] width 133 height 15
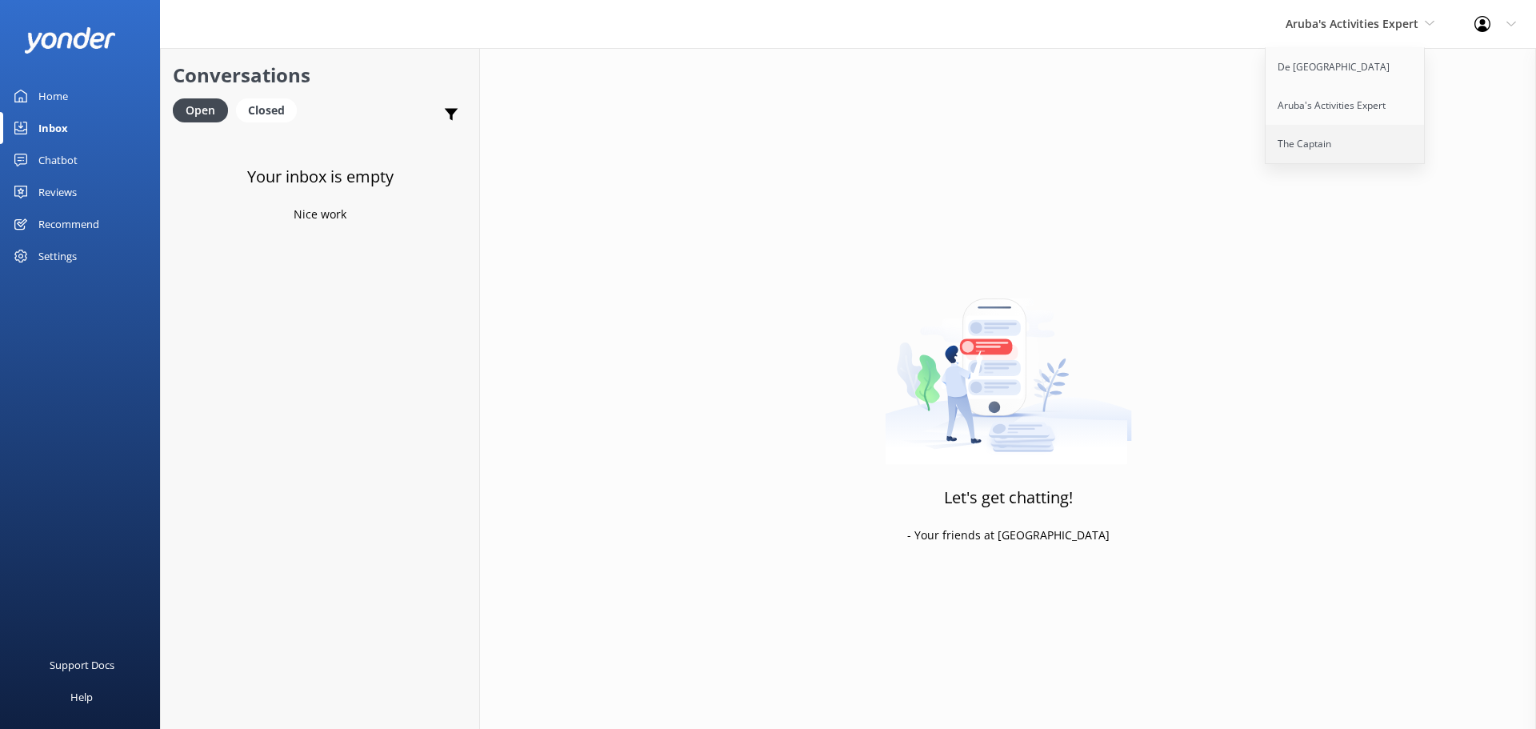
click at [1322, 133] on link "The Captain" at bounding box center [1345, 144] width 160 height 38
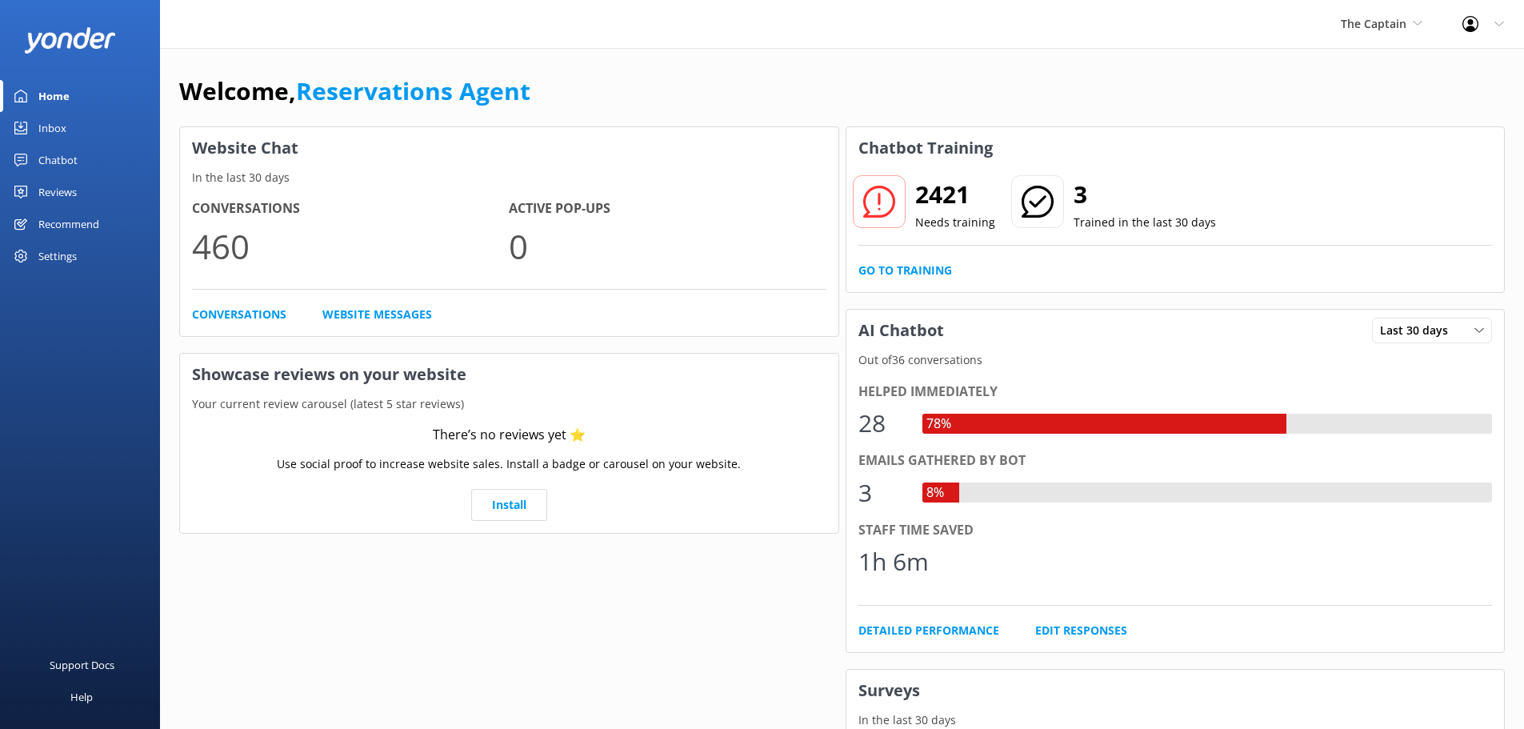
click at [74, 126] on link "Inbox" at bounding box center [80, 128] width 160 height 32
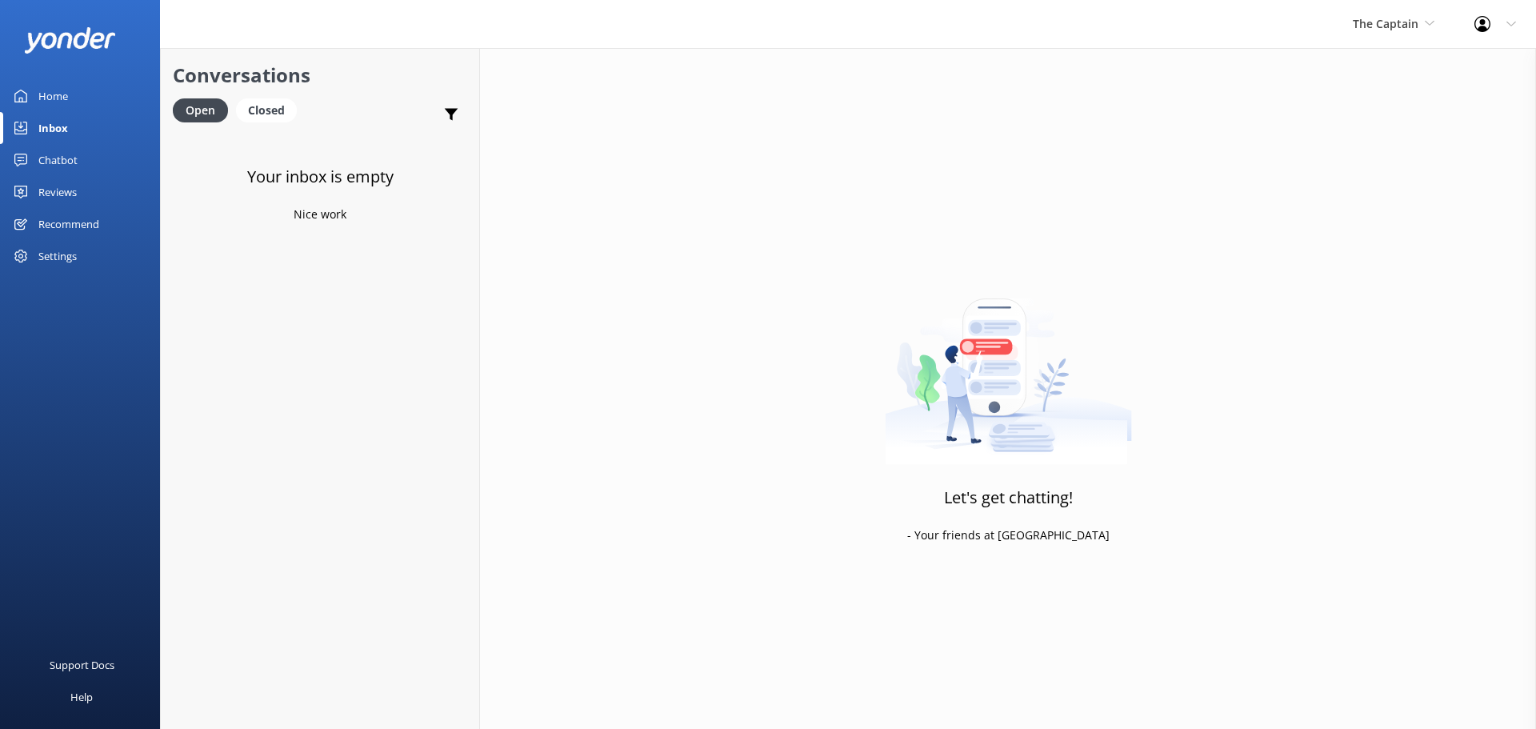
click at [1392, 26] on span "The Captain" at bounding box center [1385, 23] width 66 height 15
click at [1388, 58] on link "De [GEOGRAPHIC_DATA]" at bounding box center [1412, 67] width 160 height 38
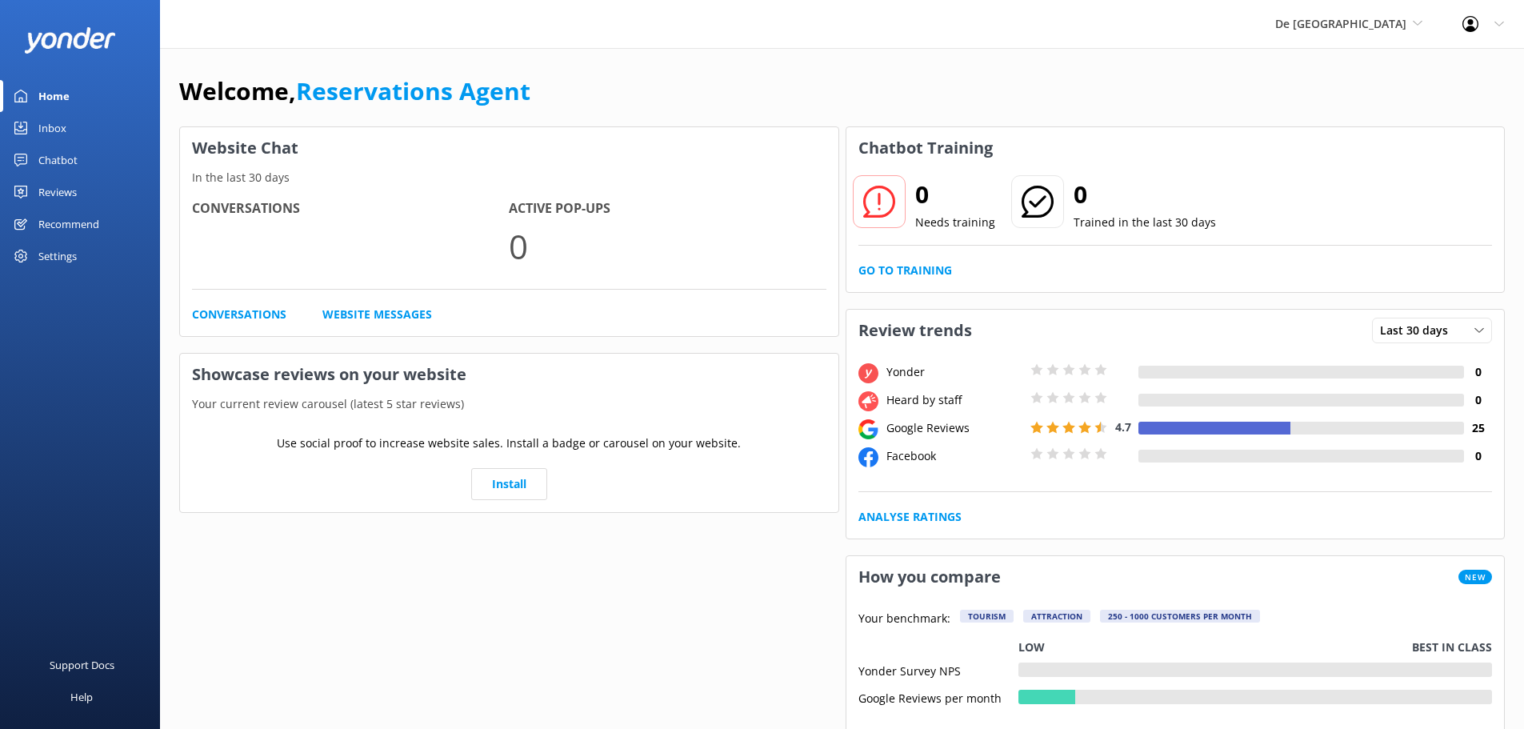
click at [66, 127] on div "Inbox" at bounding box center [52, 128] width 28 height 32
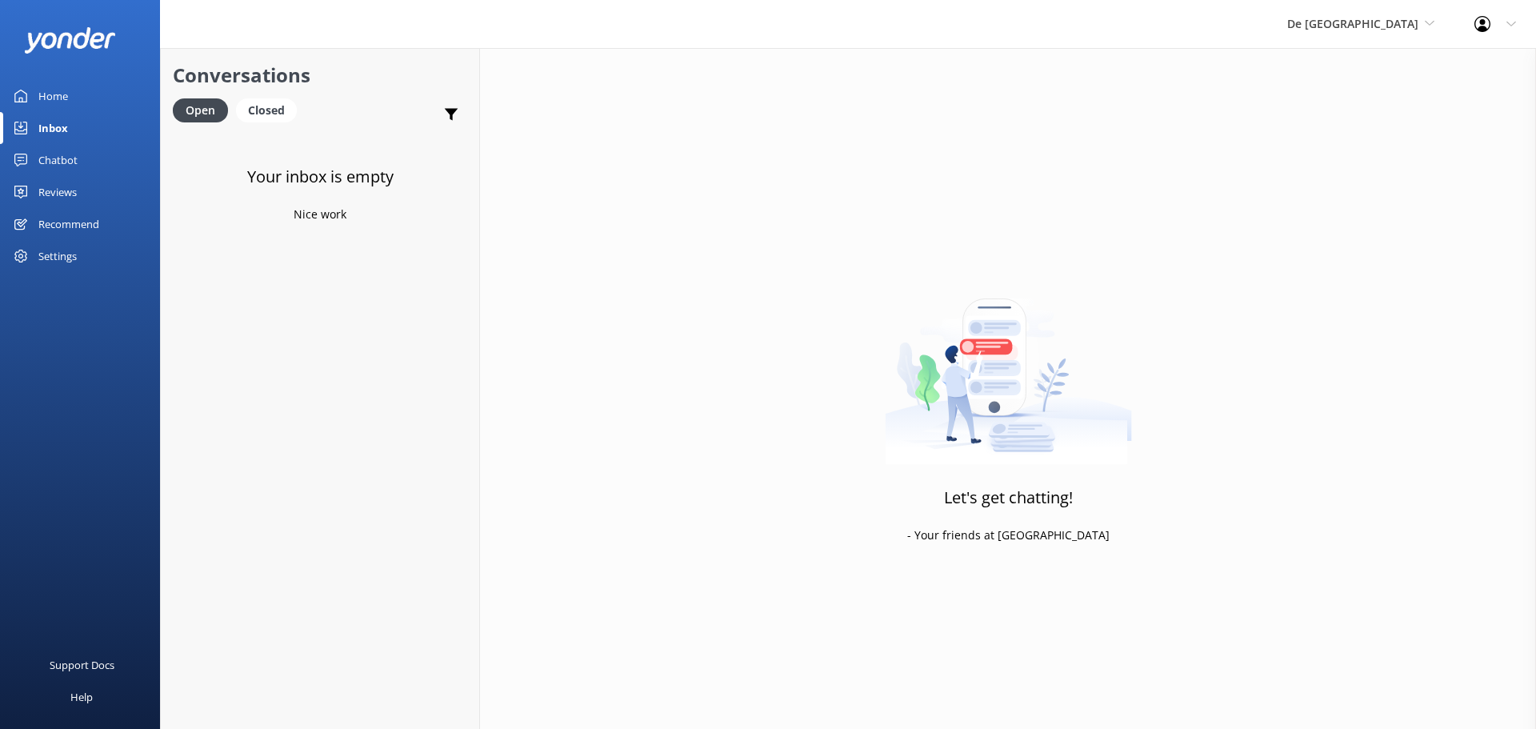
click at [1376, 38] on div "De Palm Island De Palm Island Aruba's Activities Expert The Captain" at bounding box center [1360, 24] width 187 height 48
click at [1388, 103] on link "Aruba's Activities Expert" at bounding box center [1347, 105] width 160 height 38
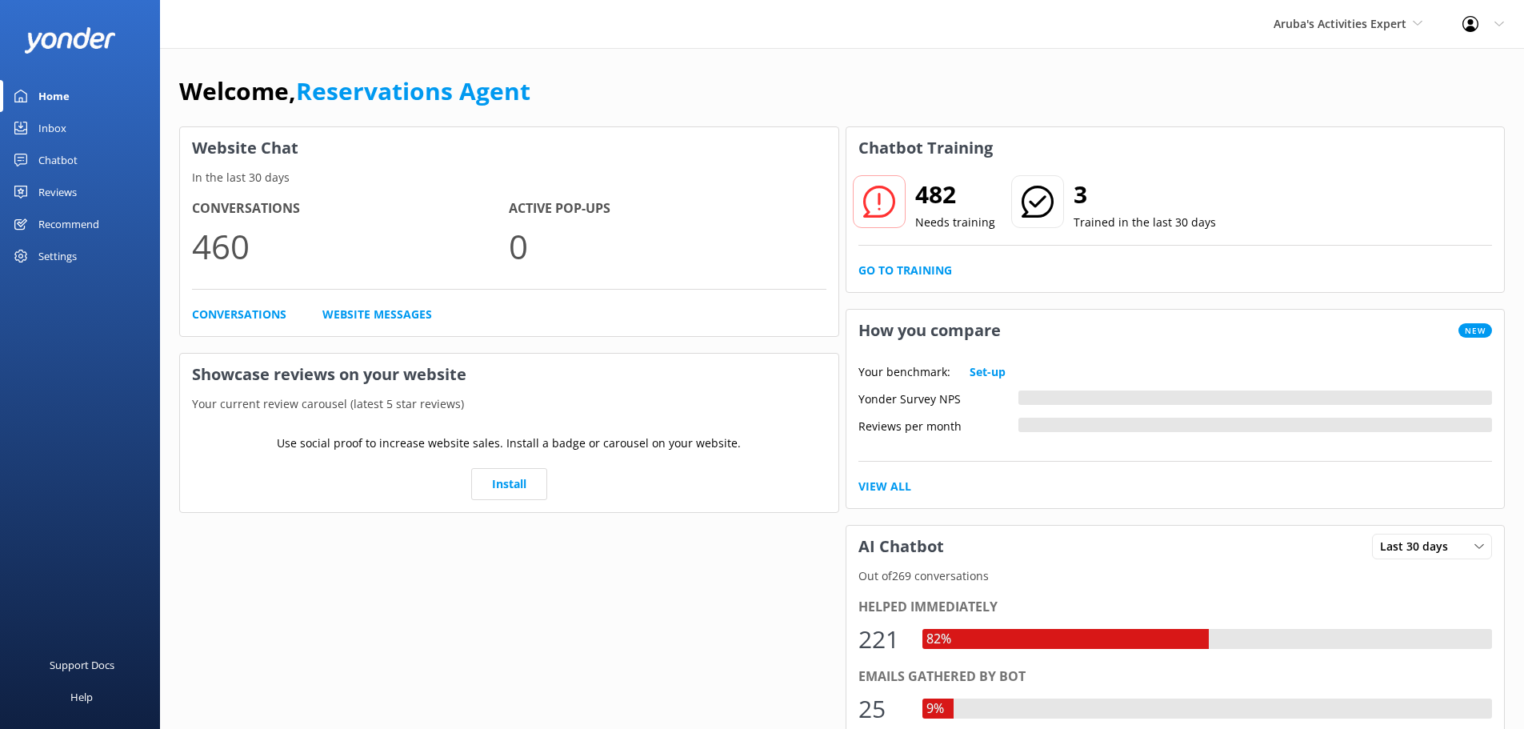
click at [90, 132] on link "Inbox" at bounding box center [80, 128] width 160 height 32
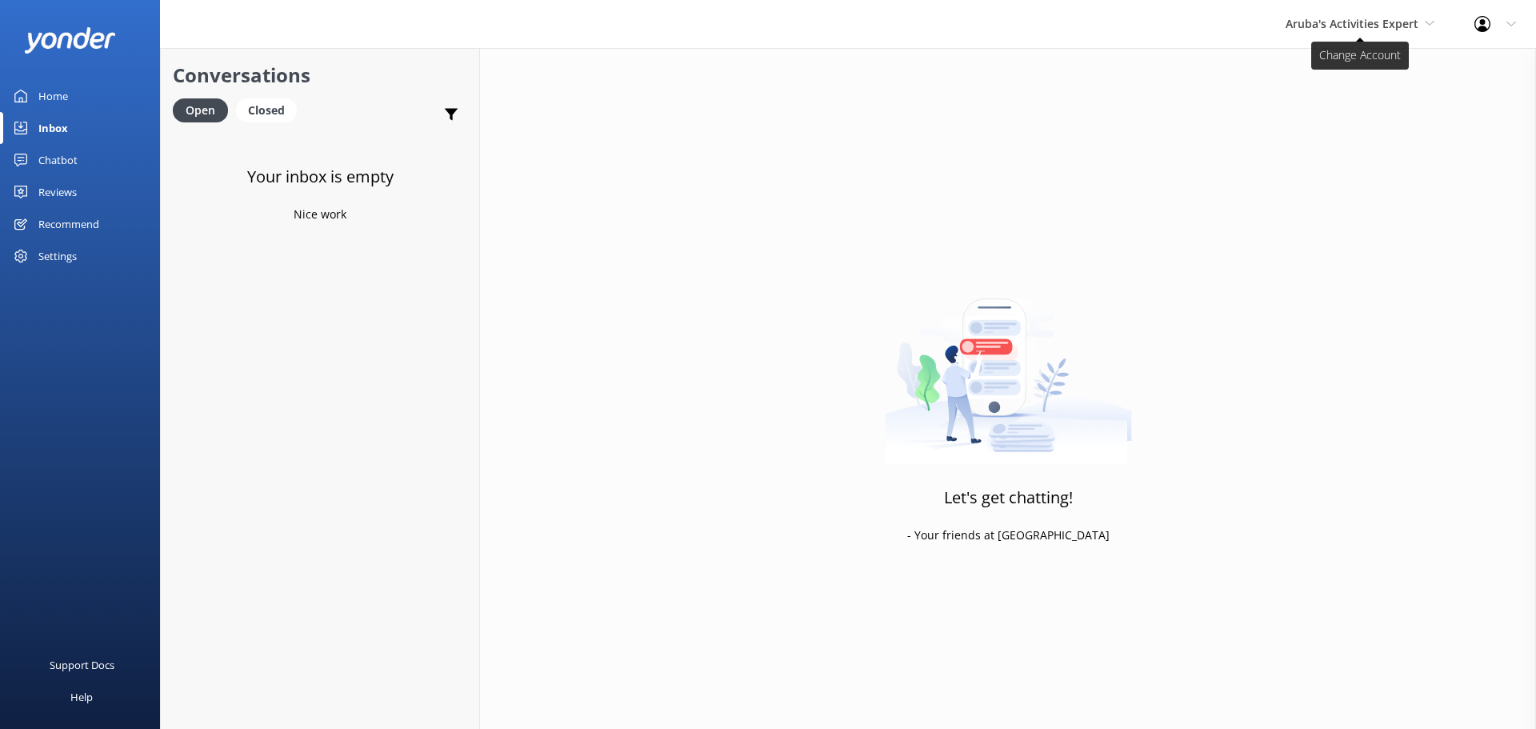
click at [1363, 17] on span "Aruba's Activities Expert" at bounding box center [1351, 23] width 133 height 15
click at [1337, 141] on link "The Captain" at bounding box center [1345, 144] width 160 height 38
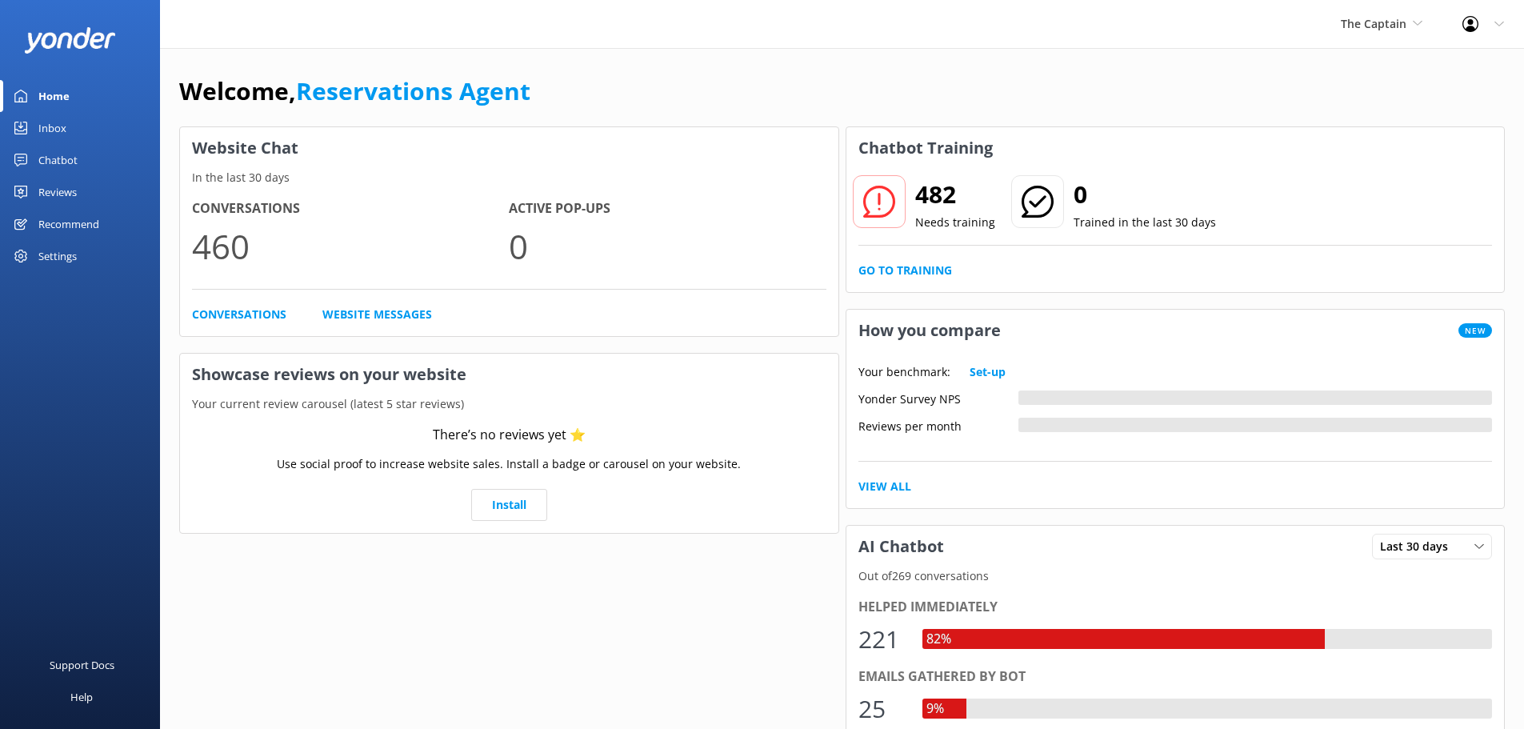
click at [73, 131] on link "Inbox" at bounding box center [80, 128] width 160 height 32
